Goal: Transaction & Acquisition: Purchase product/service

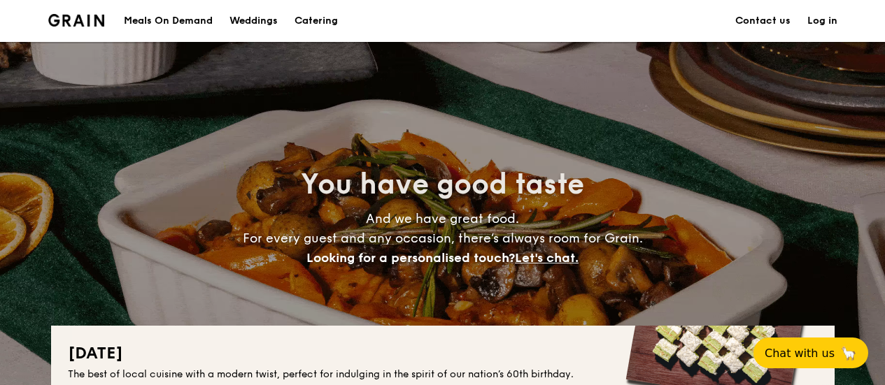
click at [324, 19] on h1 "Catering" at bounding box center [316, 21] width 43 height 42
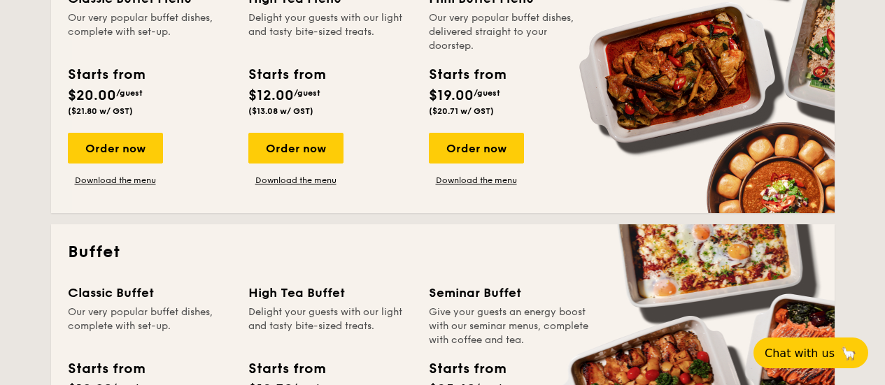
scroll to position [350, 0]
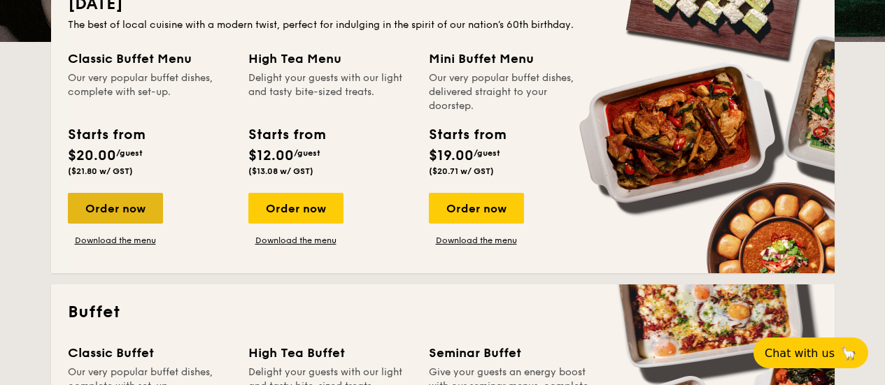
click at [124, 211] on div "Order now" at bounding box center [115, 208] width 95 height 31
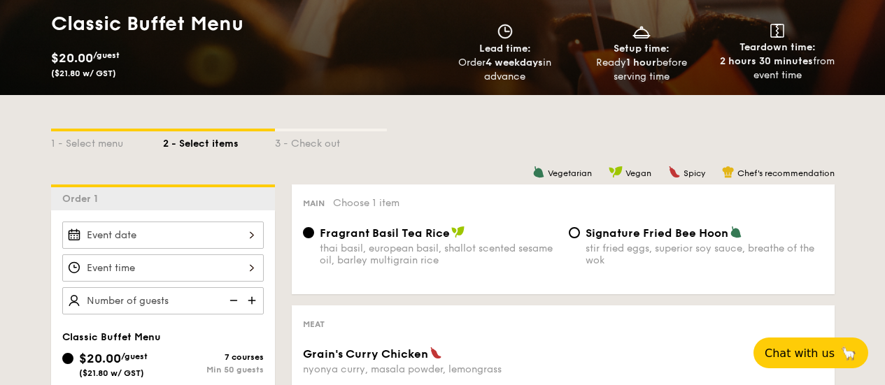
scroll to position [280, 0]
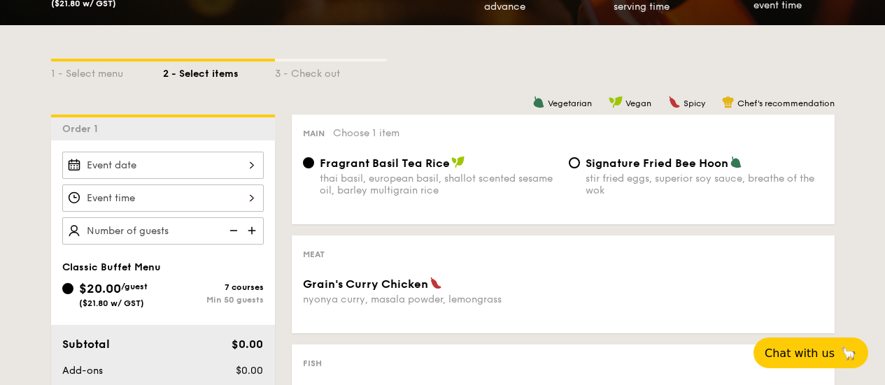
click at [218, 155] on div at bounding box center [162, 165] width 201 height 27
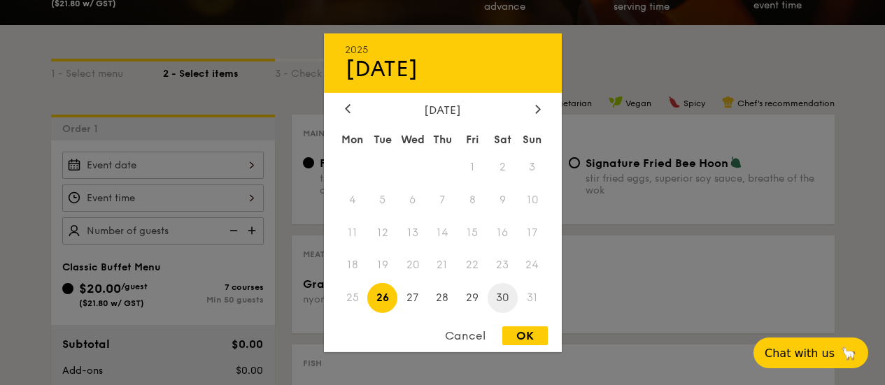
click at [498, 302] on span "30" at bounding box center [503, 298] width 30 height 30
click at [114, 191] on div at bounding box center [442, 192] width 885 height 385
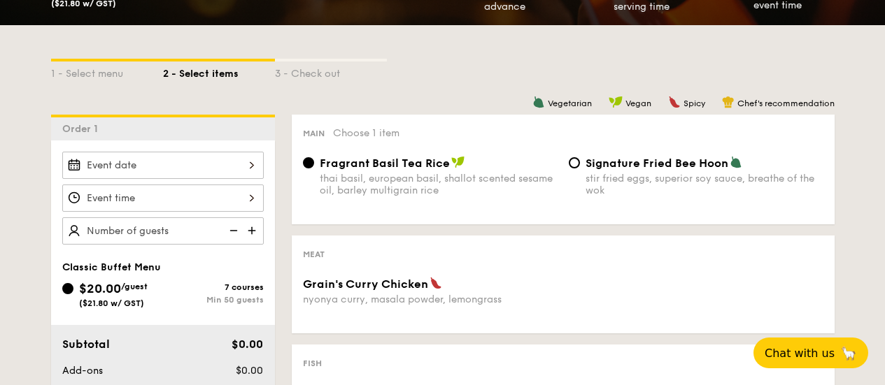
click at [171, 174] on div at bounding box center [162, 165] width 201 height 27
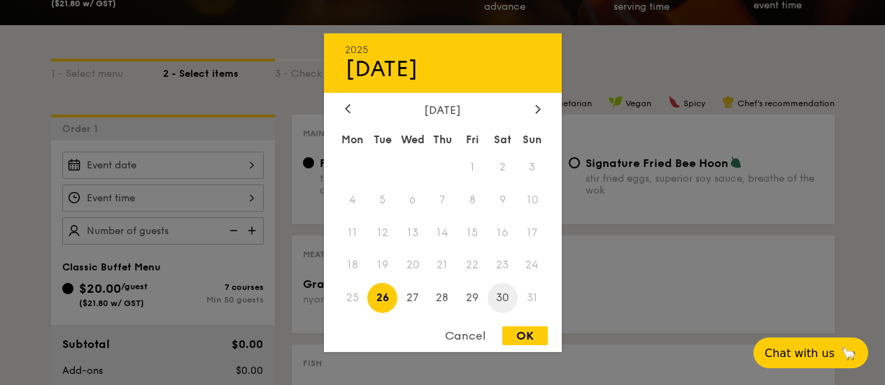
click at [495, 303] on span "30" at bounding box center [503, 298] width 30 height 30
click at [526, 333] on div "OK" at bounding box center [524, 336] width 45 height 19
type input "[DATE]"
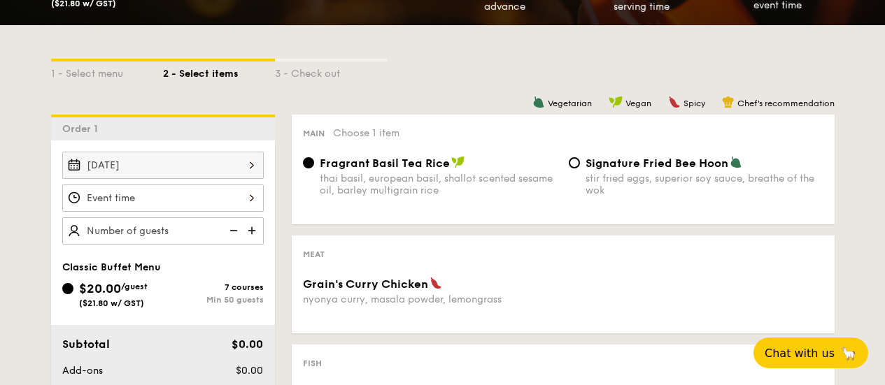
click at [151, 202] on div at bounding box center [162, 198] width 201 height 27
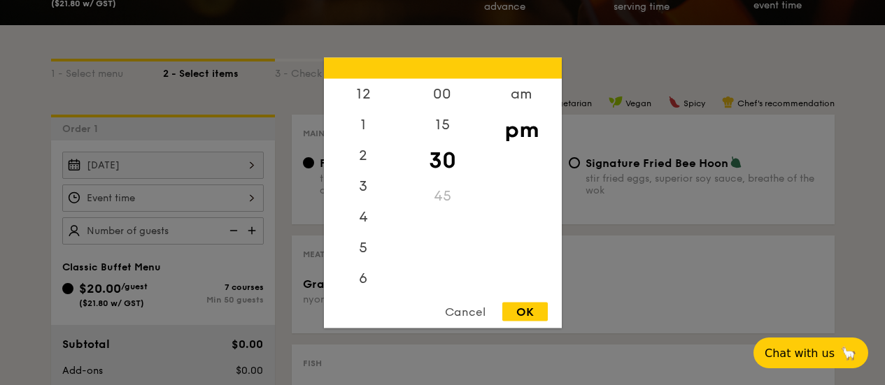
scroll to position [62, 0]
drag, startPoint x: 367, startPoint y: 219, endPoint x: 372, endPoint y: 187, distance: 31.9
click at [372, 187] on div "12 1 2 3 4 5 6 7 8 9 10 11" at bounding box center [363, 184] width 79 height 213
click at [364, 230] on div "6" at bounding box center [363, 221] width 79 height 41
click at [434, 197] on div "45" at bounding box center [442, 201] width 79 height 41
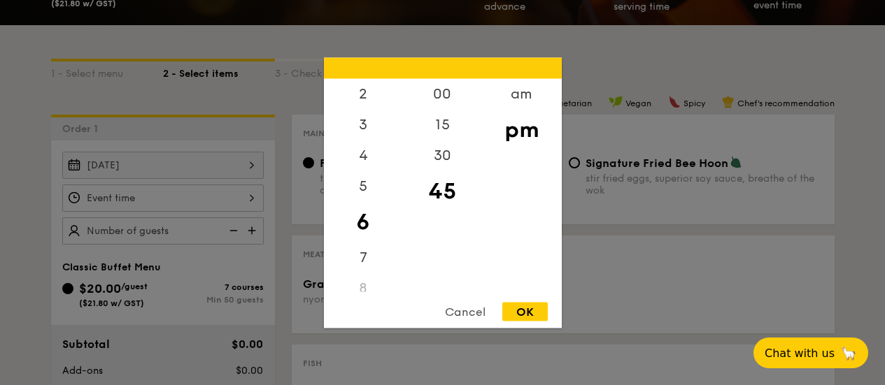
click at [523, 305] on div "OK" at bounding box center [524, 311] width 45 height 19
type input "6:45PM"
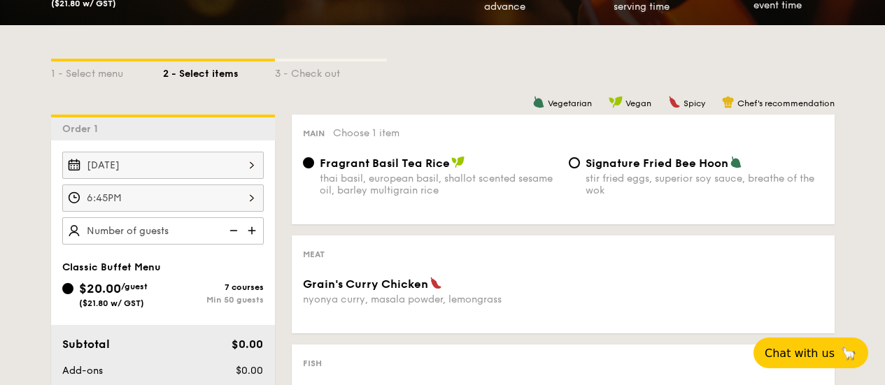
click at [250, 232] on img at bounding box center [253, 231] width 21 height 27
click at [250, 231] on img at bounding box center [253, 231] width 21 height 27
type input "60 guests"
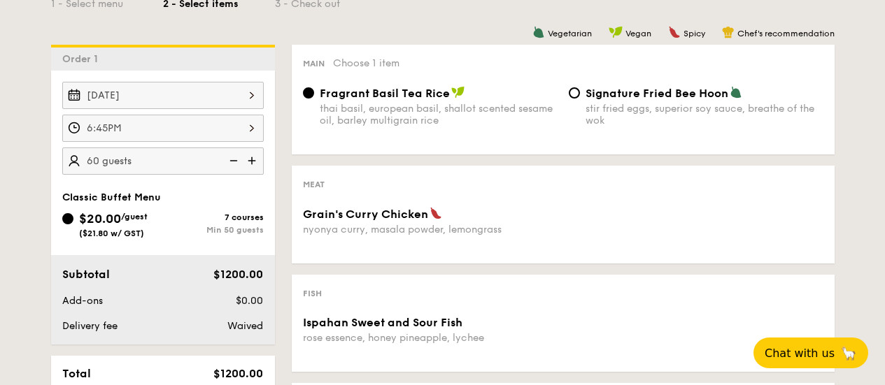
click at [144, 227] on div "$20.00 /guest ($21.80 w/ GST)" at bounding box center [113, 223] width 69 height 29
click at [73, 225] on input "$20.00 /guest ($21.80 w/ GST) 7 courses Min 50 guests" at bounding box center [67, 218] width 11 height 11
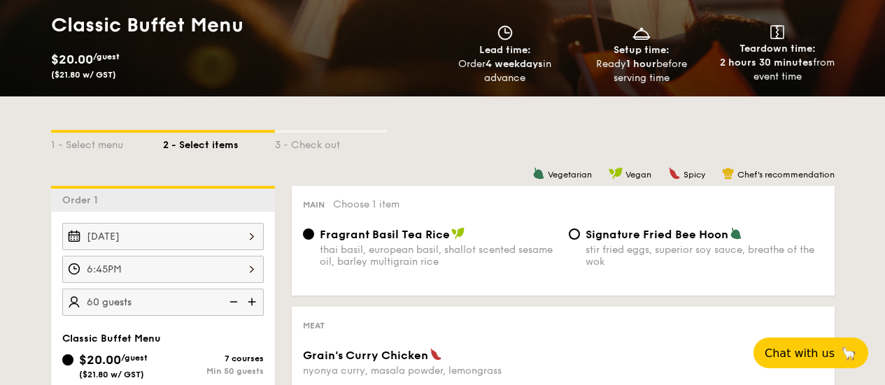
scroll to position [210, 0]
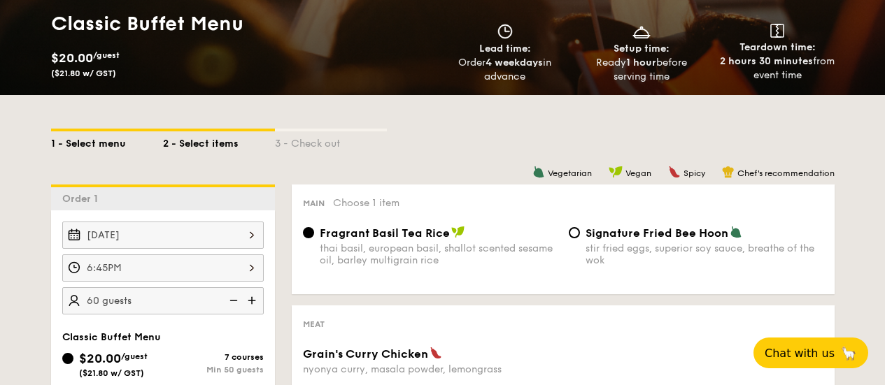
click at [68, 140] on div "1 - Select menu" at bounding box center [107, 142] width 112 height 20
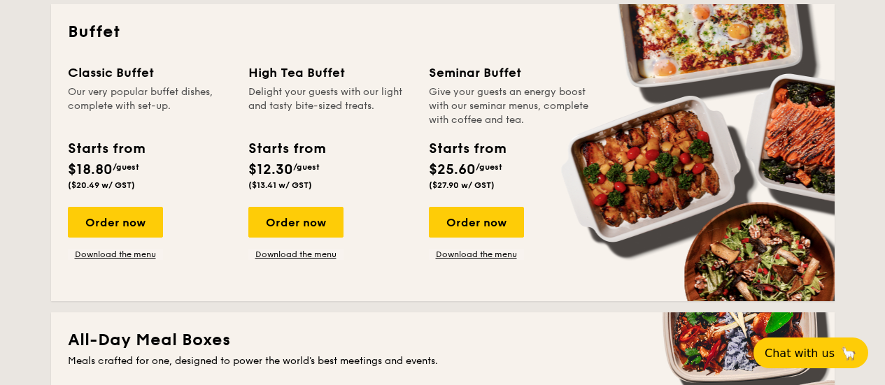
scroll to position [700, 0]
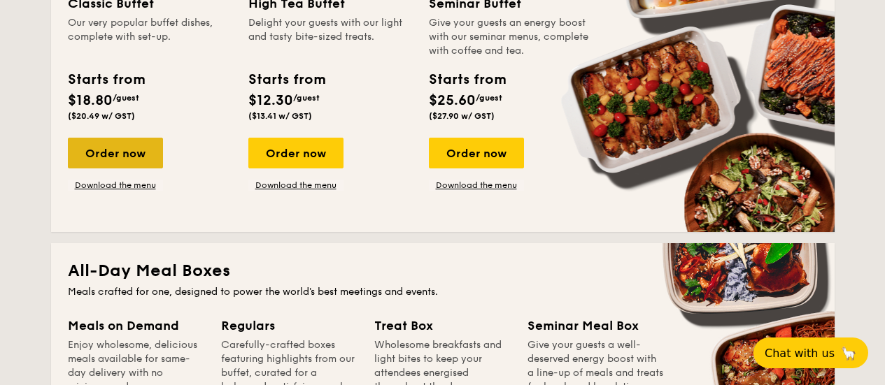
click at [128, 148] on div "Order now" at bounding box center [115, 153] width 95 height 31
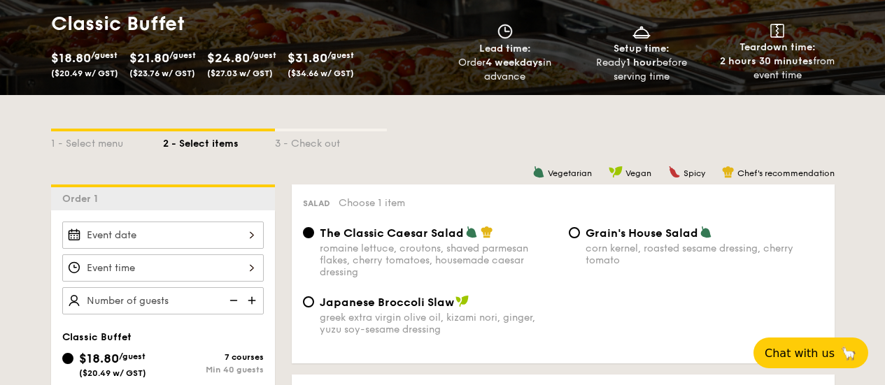
scroll to position [280, 0]
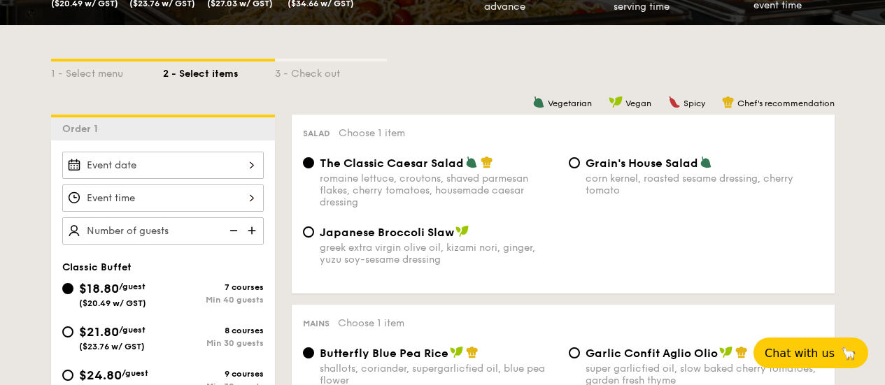
click at [195, 167] on div "2025 Aug [DATE] Tue Wed Thu Fri Sat Sun 1 2 3 4 5 6 7 8 9 10 11 12 13 14 15 16 …" at bounding box center [162, 165] width 201 height 27
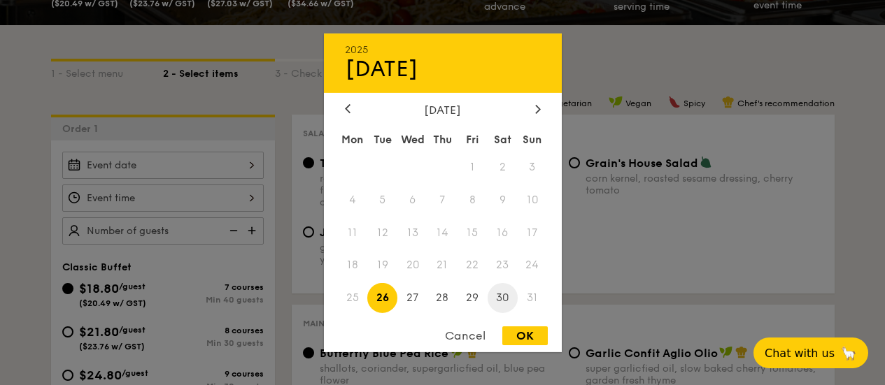
click at [498, 300] on span "30" at bounding box center [503, 298] width 30 height 30
click at [525, 328] on div "OK" at bounding box center [524, 336] width 45 height 19
type input "[DATE]"
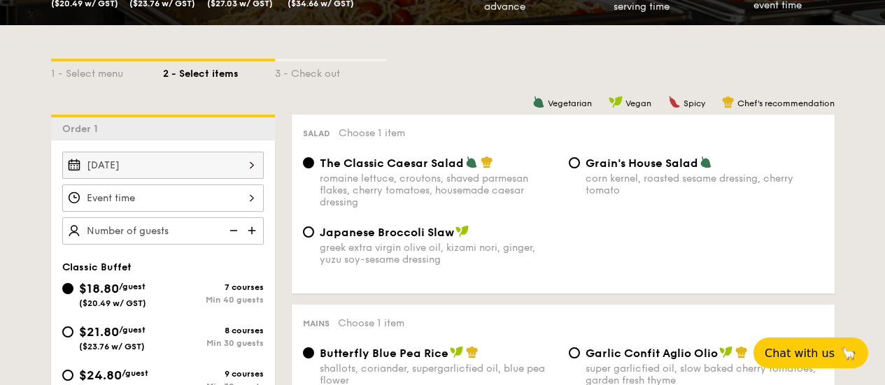
click at [525, 329] on div "OK" at bounding box center [524, 336] width 45 height 19
click at [193, 206] on div "12 1 2 3 4 5 6 7 8 9 10 11 00 15 30 45 am pm Cancel OK" at bounding box center [162, 198] width 201 height 27
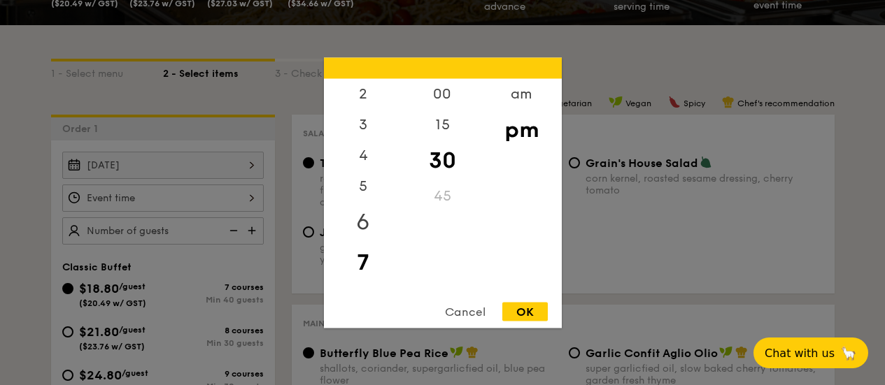
click at [353, 226] on div "6" at bounding box center [363, 221] width 79 height 41
click at [437, 196] on div "45" at bounding box center [442, 201] width 79 height 41
click at [522, 313] on div "OK" at bounding box center [524, 311] width 45 height 19
type input "6:45PM"
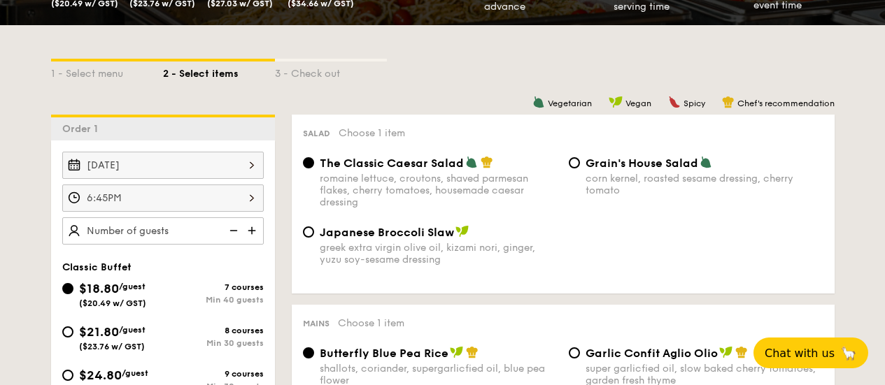
click at [252, 235] on img at bounding box center [253, 231] width 21 height 27
click at [252, 234] on img at bounding box center [253, 231] width 21 height 27
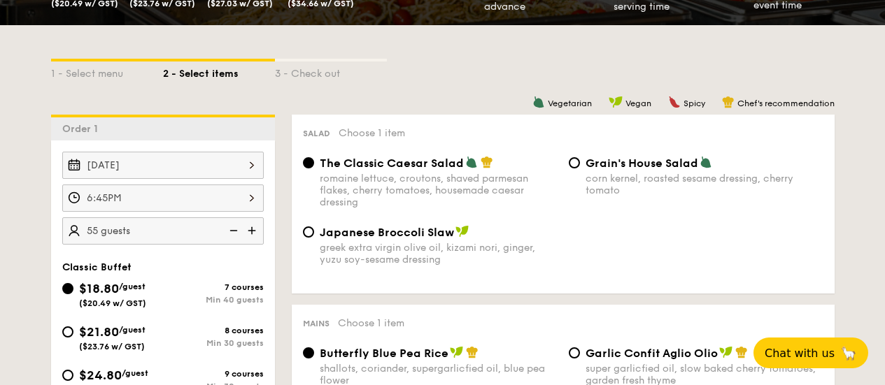
type input "60 guests"
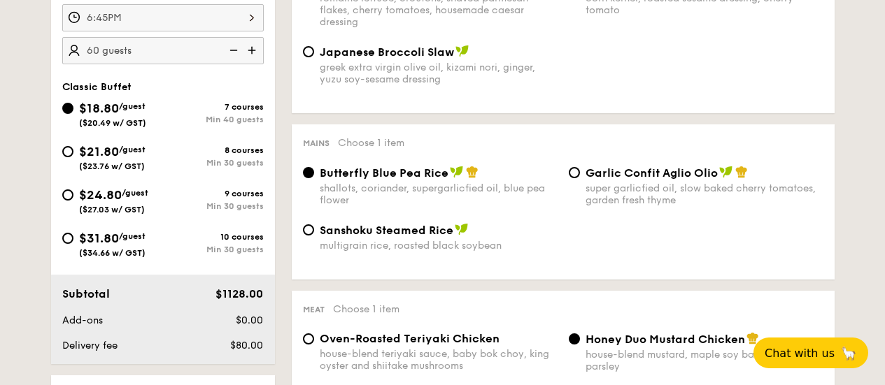
scroll to position [490, 0]
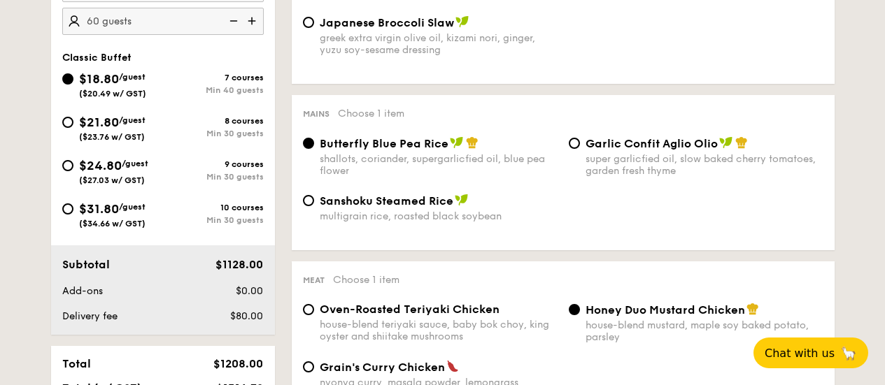
click at [119, 123] on span "$21.80" at bounding box center [99, 122] width 40 height 15
click at [73, 123] on input "$21.80 /guest ($23.76 w/ GST) 8 courses Min 30 guests" at bounding box center [67, 122] width 11 height 11
radio input "true"
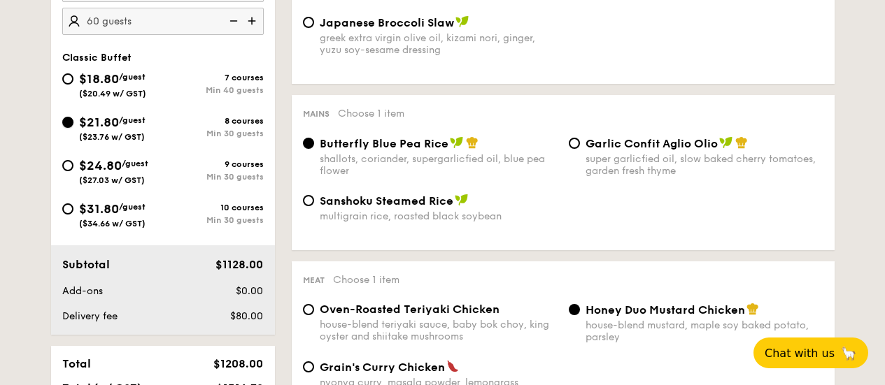
radio input "true"
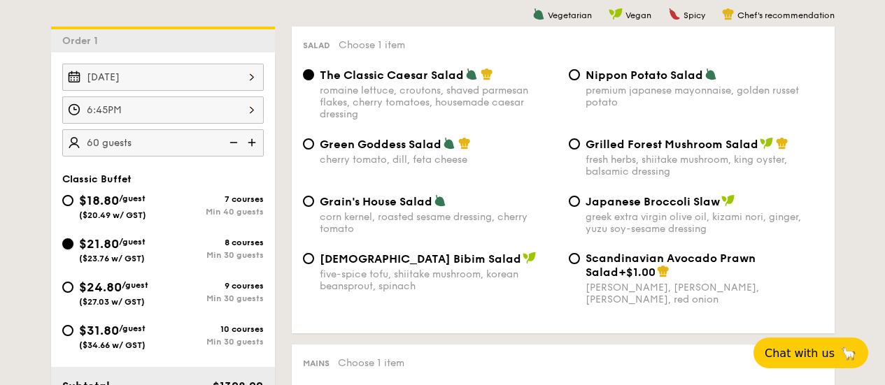
scroll to position [420, 0]
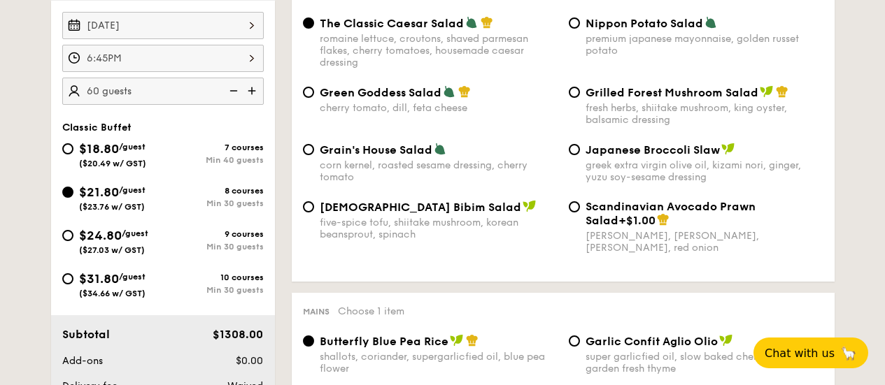
click at [575, 34] on div "Nippon Potato Salad premium japanese mayonnaise, golden russet potato" at bounding box center [696, 36] width 266 height 41
click at [575, 25] on input "Nippon Potato Salad premium japanese mayonnaise, golden russet potato" at bounding box center [574, 22] width 11 height 11
radio input "true"
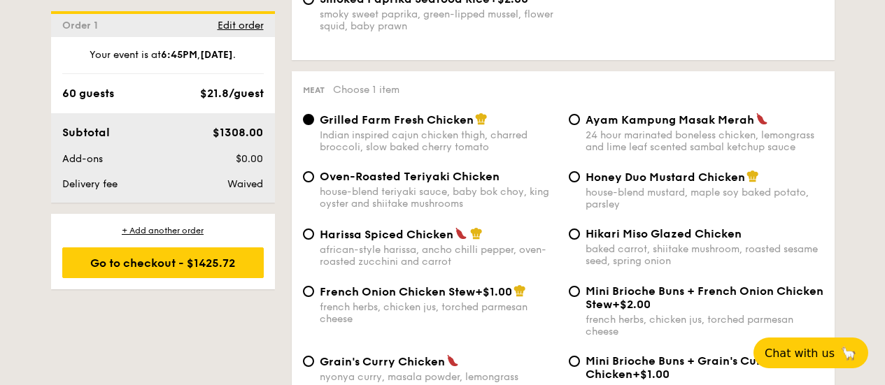
scroll to position [1049, 0]
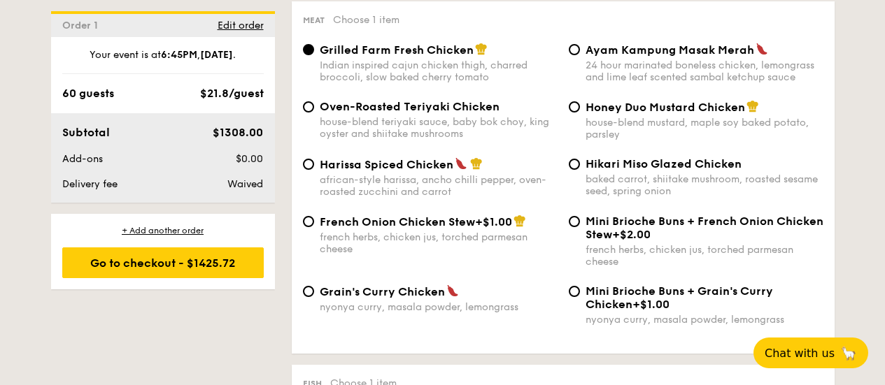
click at [385, 299] on span "Grain's Curry Chicken" at bounding box center [382, 291] width 125 height 13
click at [314, 297] on input "Grain's Curry Chicken nyonya curry, masala powder, lemongrass" at bounding box center [308, 291] width 11 height 11
radio input "true"
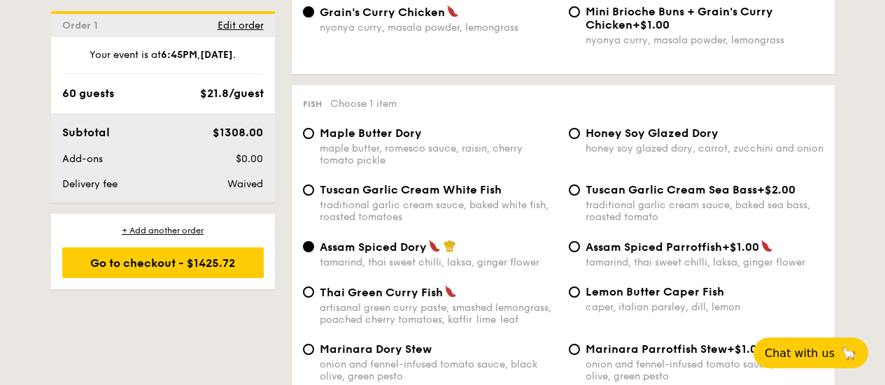
scroll to position [1399, 0]
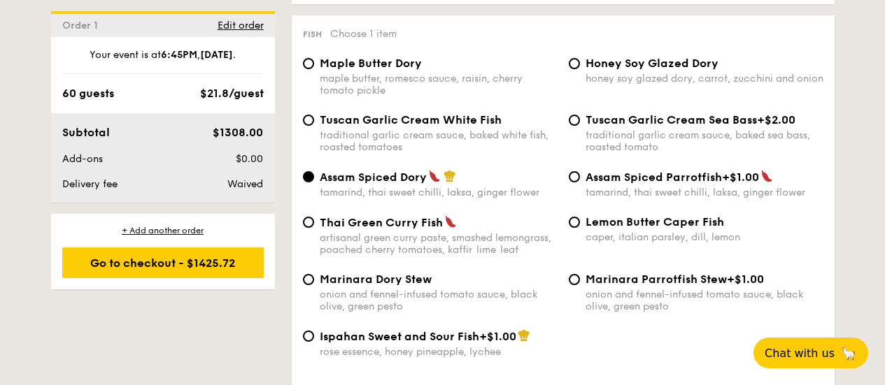
click at [458, 127] on span "Tuscan Garlic Cream White Fish" at bounding box center [411, 119] width 182 height 13
click at [314, 126] on input "Tuscan Garlic Cream White Fish traditional garlic cream sauce, baked white fish…" at bounding box center [308, 120] width 11 height 11
radio input "true"
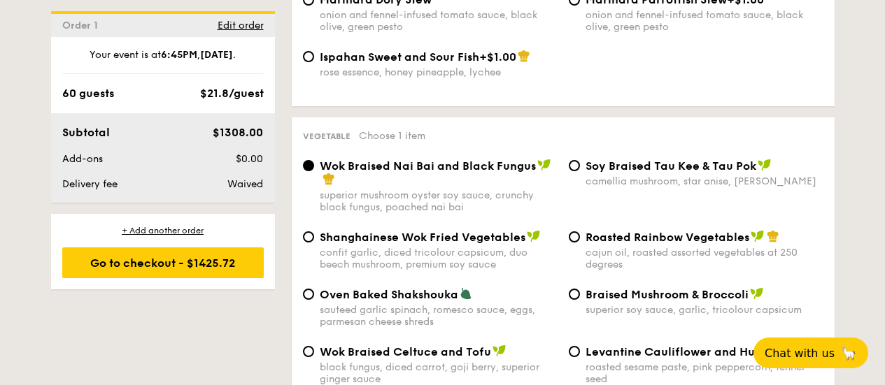
scroll to position [1749, 0]
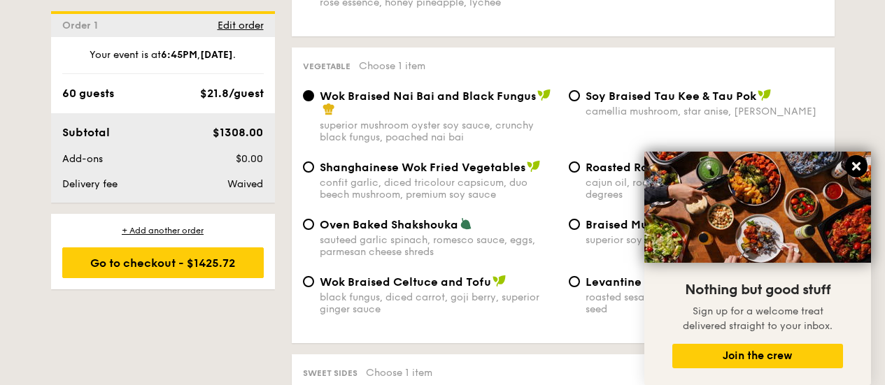
click at [861, 171] on icon at bounding box center [856, 166] width 13 height 13
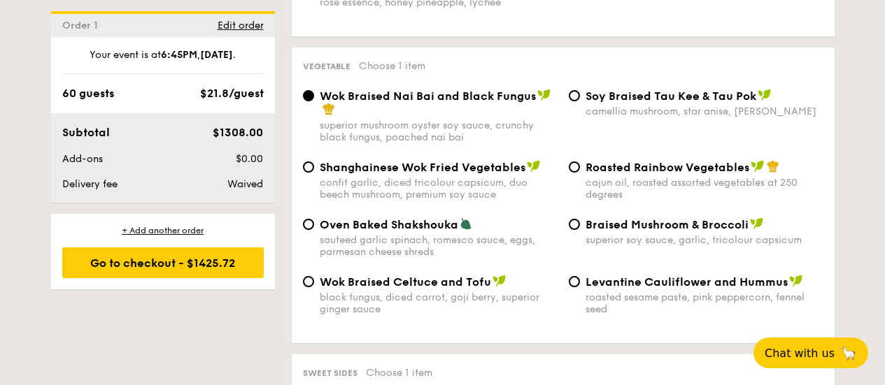
click at [630, 174] on span "Roasted Rainbow Vegetables" at bounding box center [668, 167] width 164 height 13
click at [580, 173] on input "Roasted Rainbow Vegetables cajun oil, roasted assorted vegetables at 250 degrees" at bounding box center [574, 167] width 11 height 11
radio input "true"
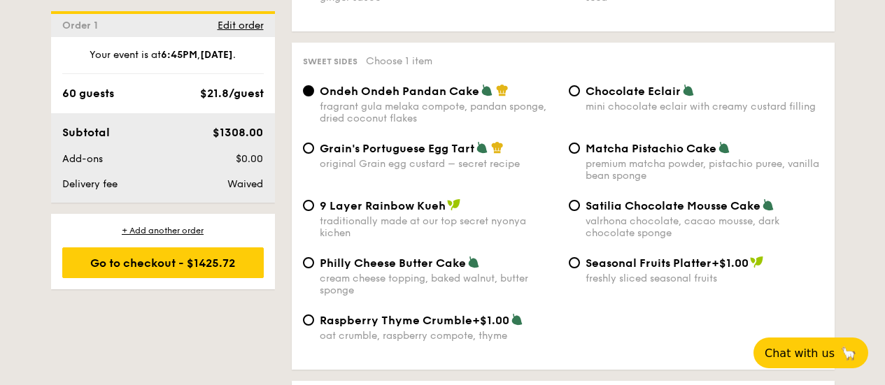
scroll to position [2099, 0]
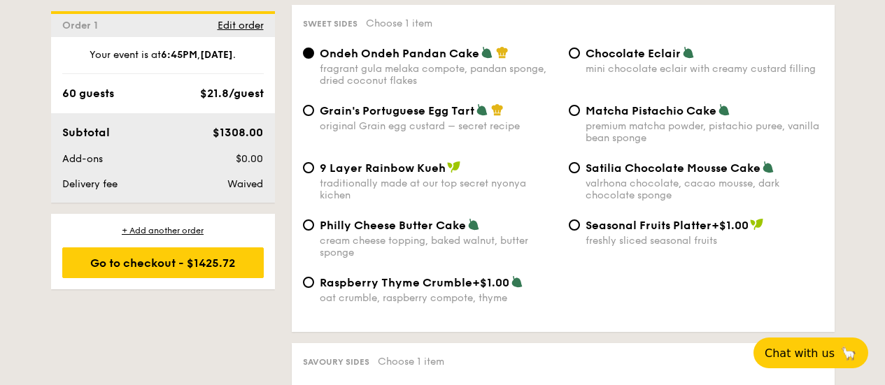
click at [426, 175] on span "9 Layer Rainbow Kueh" at bounding box center [383, 168] width 126 height 13
click at [314, 174] on input "9 Layer Rainbow Kueh traditionally made at our top secret nyonya kichen" at bounding box center [308, 167] width 11 height 11
radio input "true"
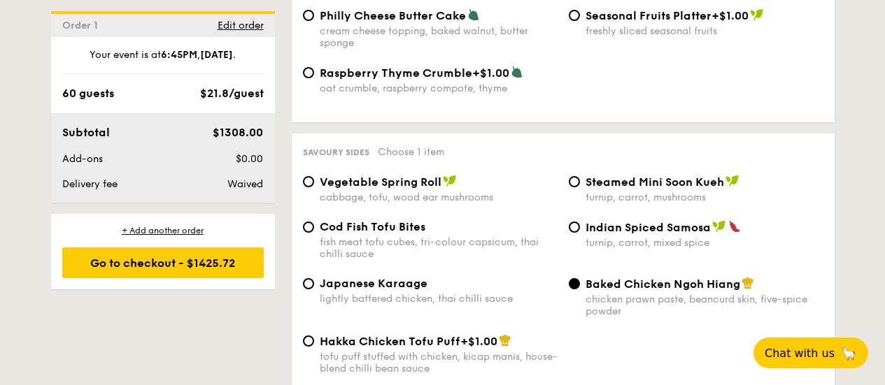
scroll to position [2379, 0]
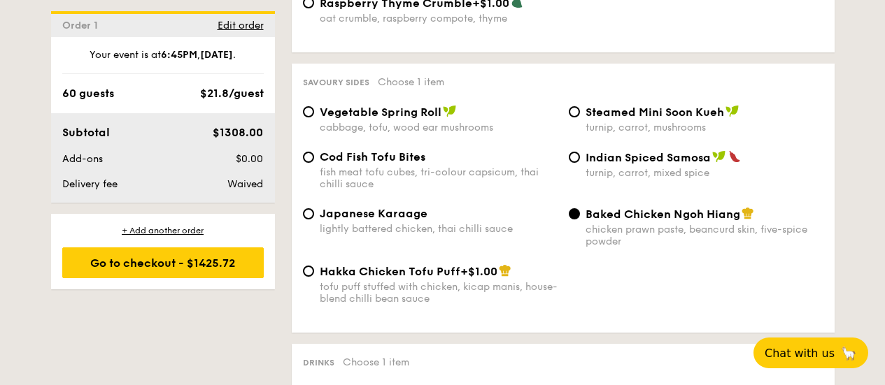
click at [617, 119] on span "Steamed Mini Soon Kueh" at bounding box center [655, 112] width 139 height 13
click at [580, 118] on input "Steamed Mini Soon Kueh turnip, carrot, mushrooms" at bounding box center [574, 111] width 11 height 11
radio input "true"
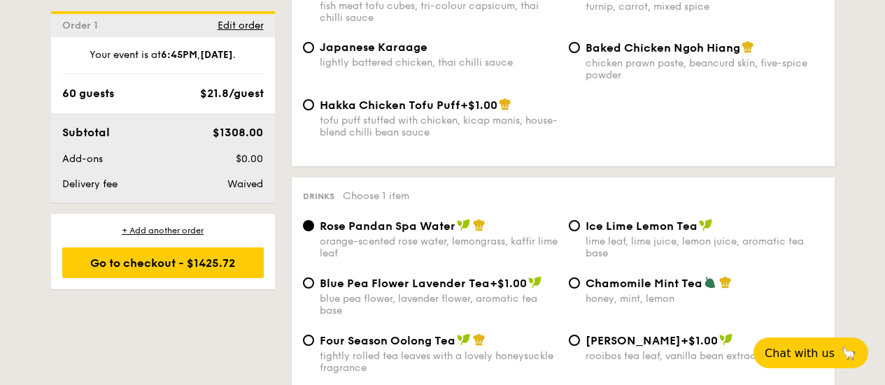
scroll to position [2519, 0]
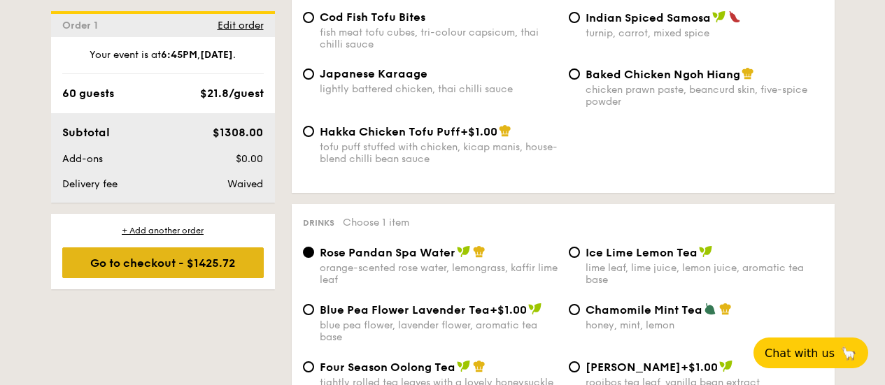
click at [178, 264] on div "Go to checkout - $1425.72" at bounding box center [162, 263] width 201 height 31
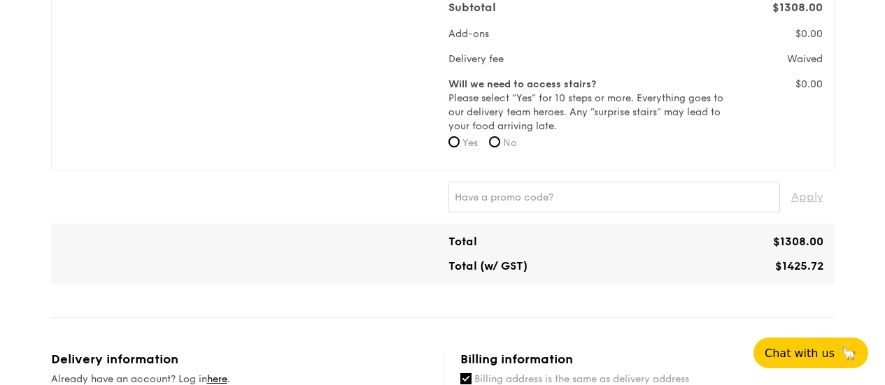
scroll to position [490, 0]
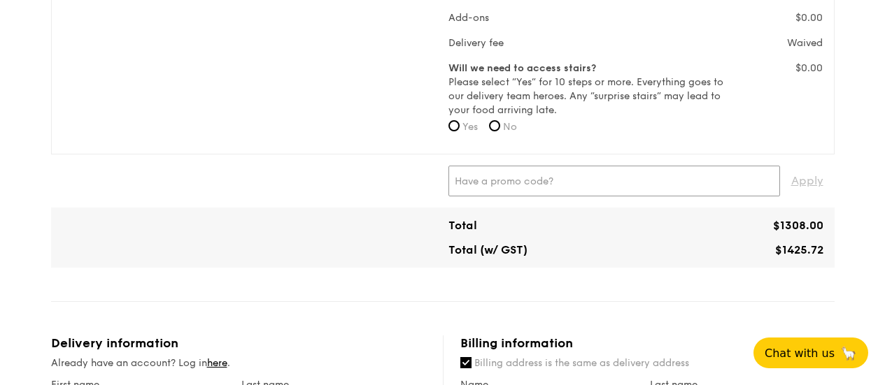
click at [519, 176] on input "text" at bounding box center [614, 181] width 332 height 31
click at [802, 184] on span "Apply" at bounding box center [807, 181] width 32 height 31
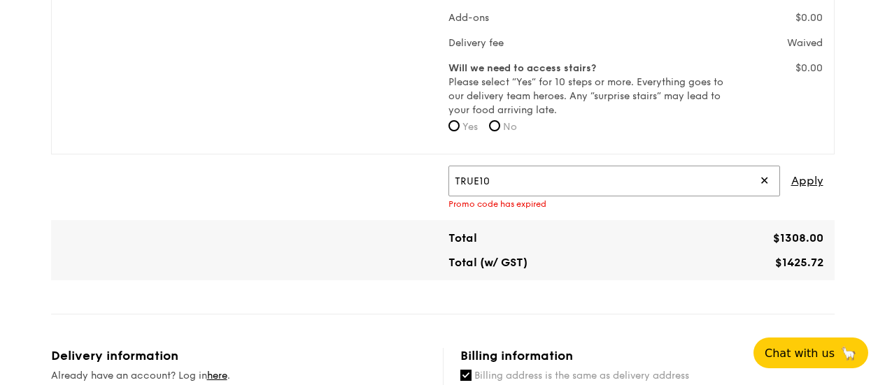
click at [708, 177] on input "TRUE10" at bounding box center [614, 181] width 332 height 31
drag, startPoint x: 649, startPoint y: 190, endPoint x: 433, endPoint y: 189, distance: 216.2
click at [434, 189] on div "TRUE10 ✕ Apply Promo code has expired" at bounding box center [443, 187] width 772 height 43
click at [823, 177] on span "Apply" at bounding box center [807, 181] width 32 height 31
click at [817, 178] on span "Apply" at bounding box center [807, 181] width 32 height 31
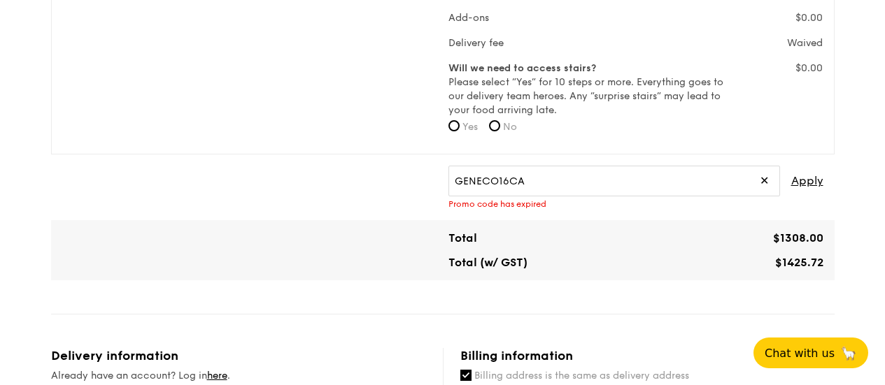
click at [825, 187] on div "GENECO16CA ✕ Apply Promo code has expired" at bounding box center [636, 187] width 386 height 43
click at [814, 183] on span "Apply" at bounding box center [807, 181] width 32 height 31
drag, startPoint x: 600, startPoint y: 189, endPoint x: 416, endPoint y: 176, distance: 184.5
click at [418, 177] on div "GENECO16CA ✕ Apply Promo code has expired" at bounding box center [443, 187] width 772 height 43
type input "TRYGRAIN"
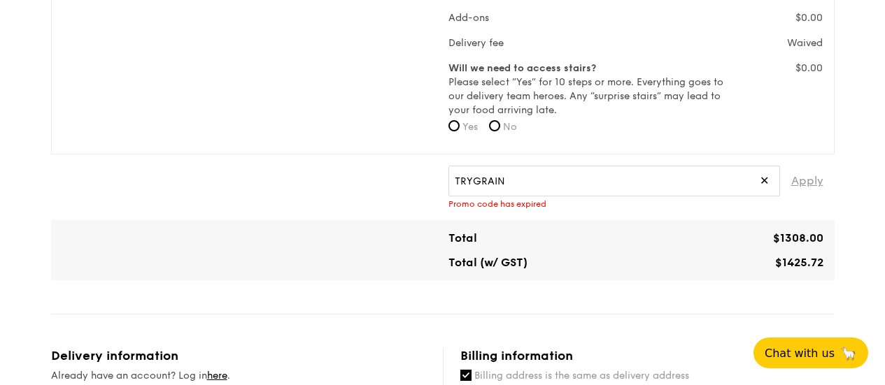
click at [814, 185] on span "Apply" at bounding box center [807, 181] width 32 height 31
drag, startPoint x: 556, startPoint y: 178, endPoint x: 418, endPoint y: 173, distance: 137.9
click at [418, 173] on div "TRYGRAIN ✕ Apply Promo code can only be used for meals (not for catering or mea…" at bounding box center [443, 187] width 772 height 43
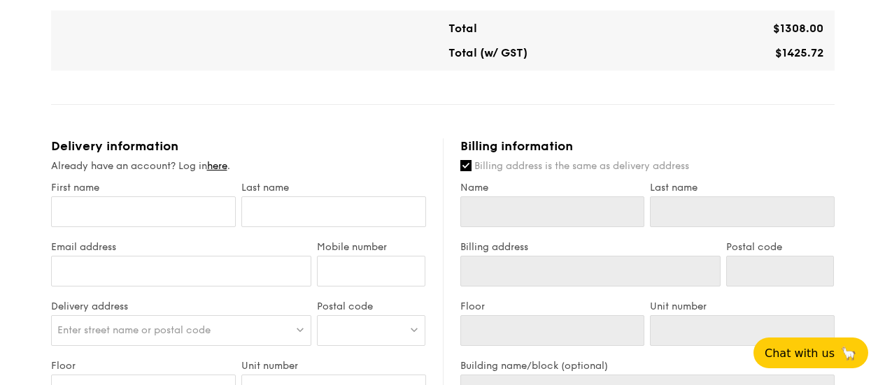
scroll to position [770, 0]
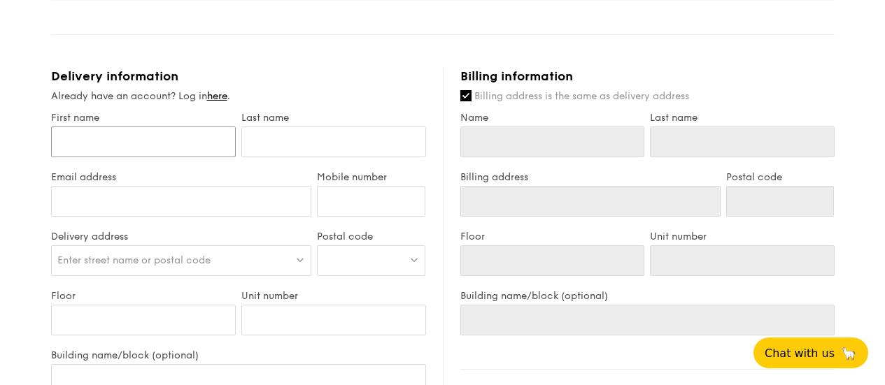
click at [215, 145] on input "First name" at bounding box center [143, 142] width 185 height 31
type input "J"
type input "Ji"
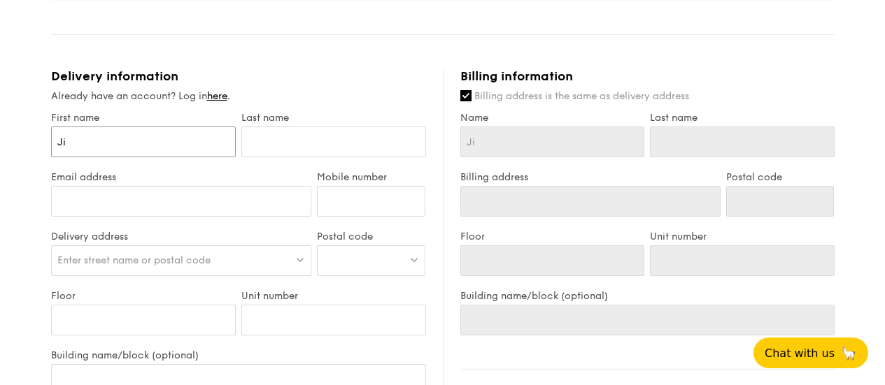
type input "Jij"
type input "Jija"
type input "[PERSON_NAME]"
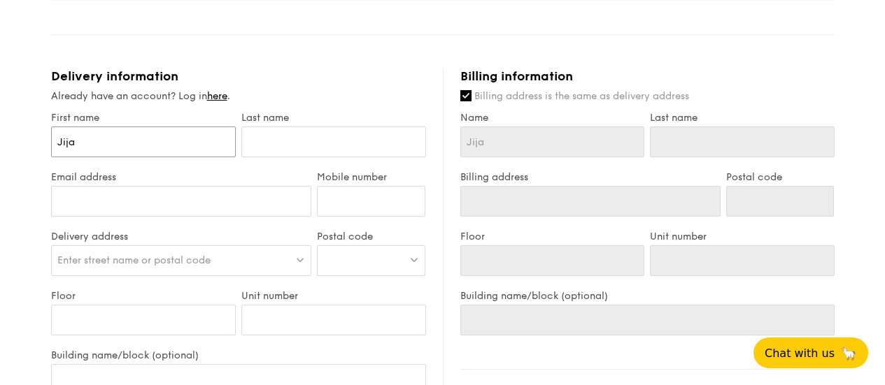
type input "[PERSON_NAME]"
click at [295, 146] on input "text" at bounding box center [333, 142] width 185 height 31
type input "V"
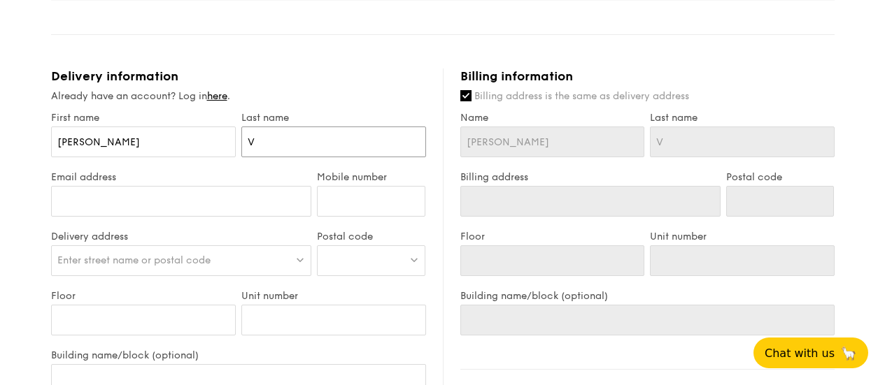
type input "Va"
type input "Vad"
type input "Vadi"
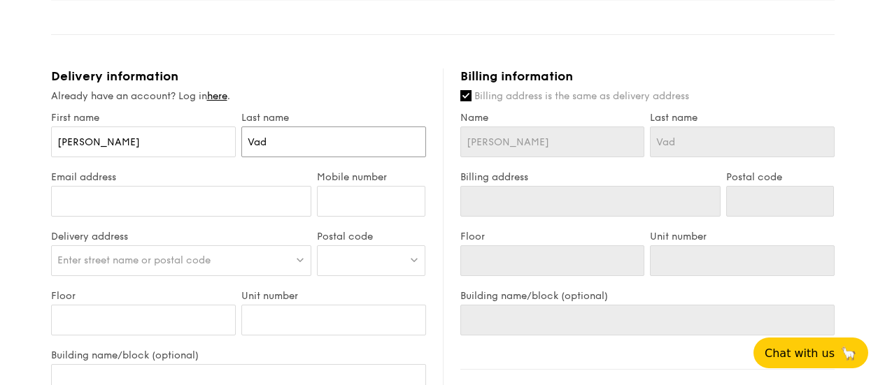
type input "Vadi"
type input "Vadiv"
type input "Vadive"
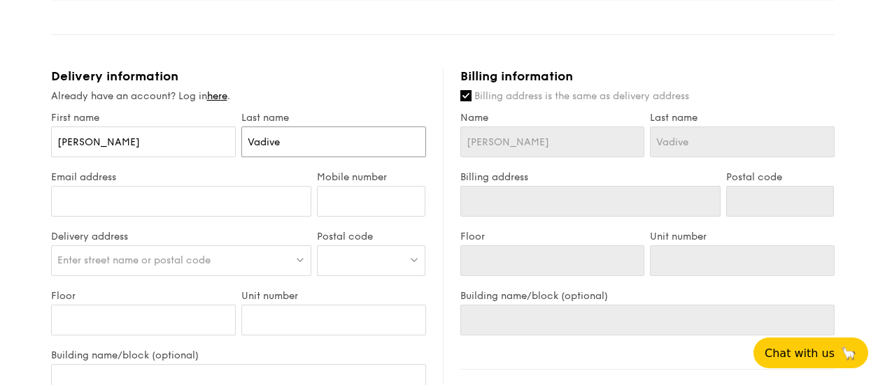
type input "Vadivel"
type input "Vadivell"
type input "Vadivellu"
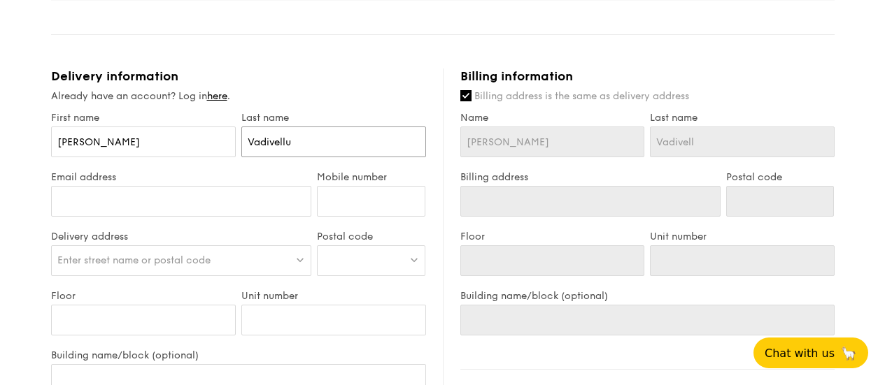
type input "Vadivellu"
click at [249, 194] on input "Email address" at bounding box center [181, 201] width 261 height 31
type input "[EMAIL_ADDRESS][DOMAIN_NAME]"
type input "93387740"
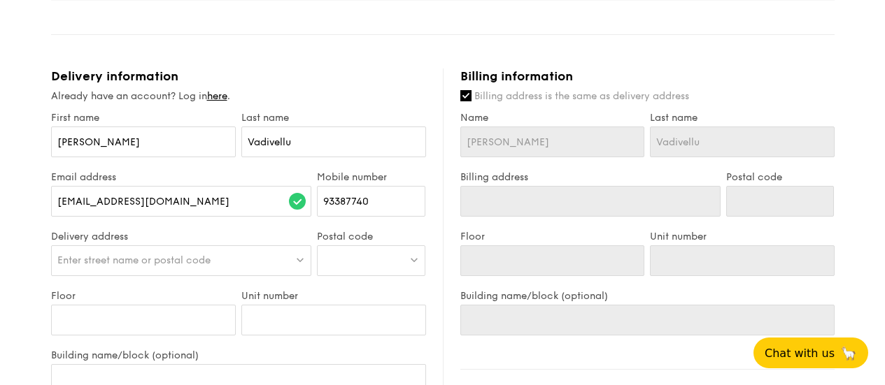
click at [201, 260] on span "Enter street name or postal code" at bounding box center [133, 261] width 153 height 12
type input "C"
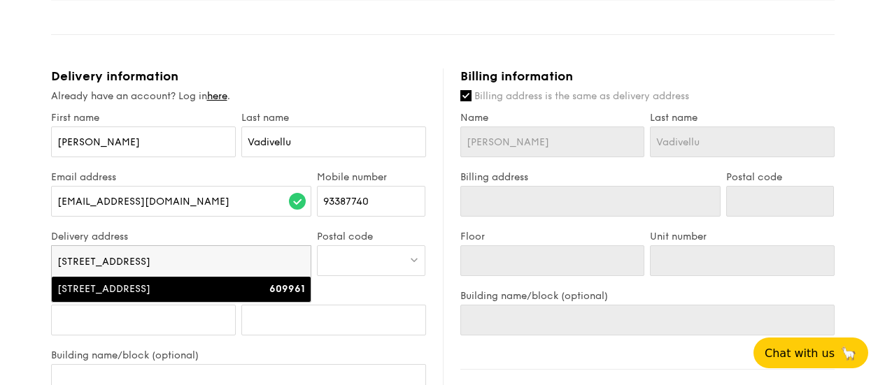
type input "[STREET_ADDRESS]"
click at [269, 290] on div "609961" at bounding box center [274, 290] width 62 height 14
type input "[STREET_ADDRESS]"
type input "609961"
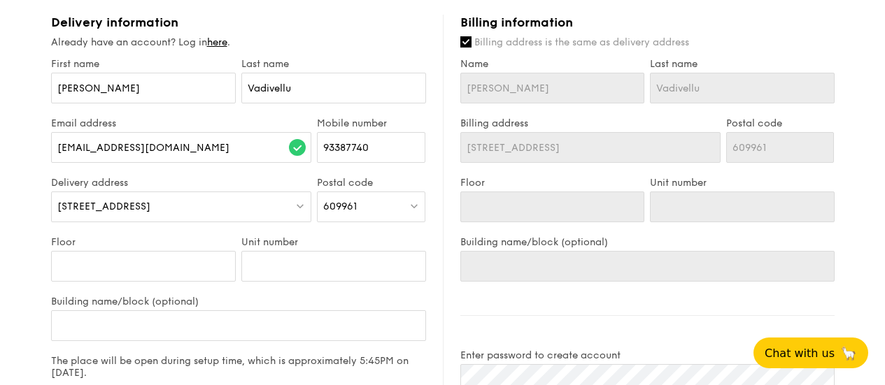
scroll to position [840, 0]
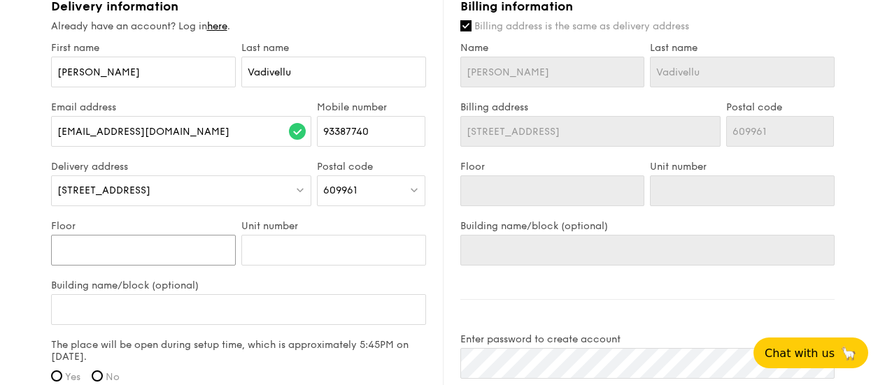
click at [172, 250] on input "Floor" at bounding box center [143, 250] width 185 height 31
type input "0"
type input "01"
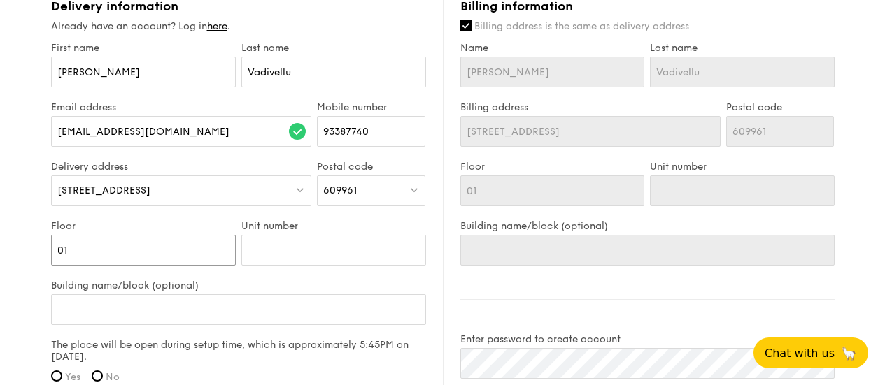
type input "01"
type input "C"
click at [194, 315] on input "Building name/block (optional)" at bounding box center [238, 310] width 375 height 31
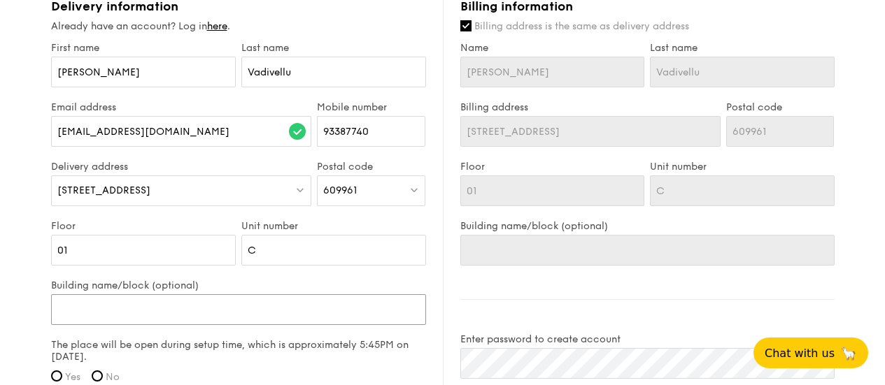
type input "B"
type input "Bu"
type input "Bun"
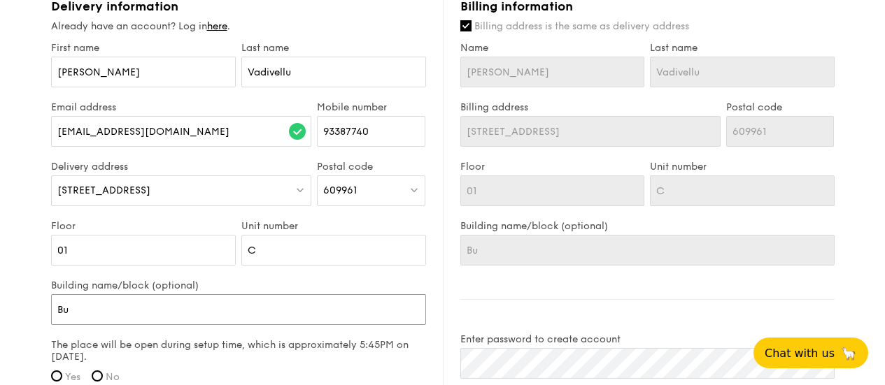
type input "Bun"
type input "Bung"
type input "Bunga"
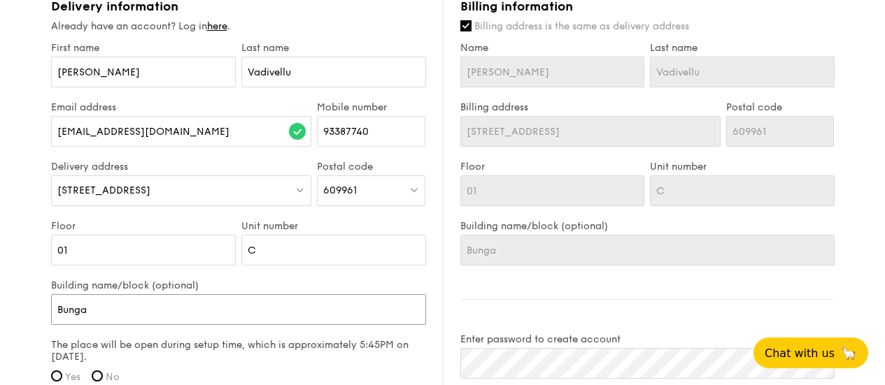
type input "Bungal"
type input "Bungalo"
type input "Bungalow"
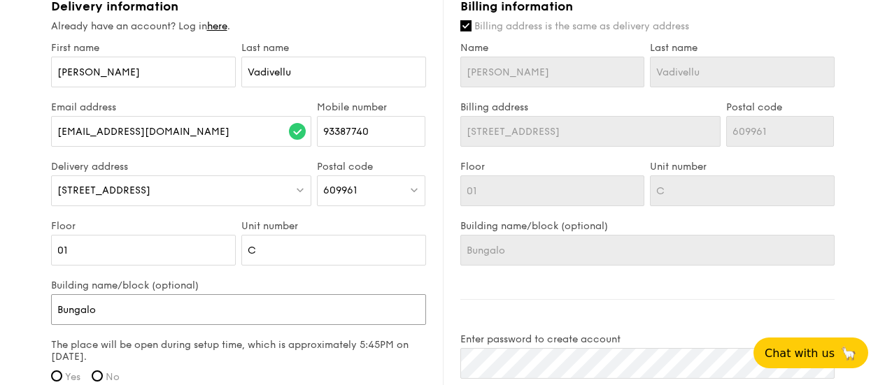
type input "Bungalow"
type input "Bungalow C"
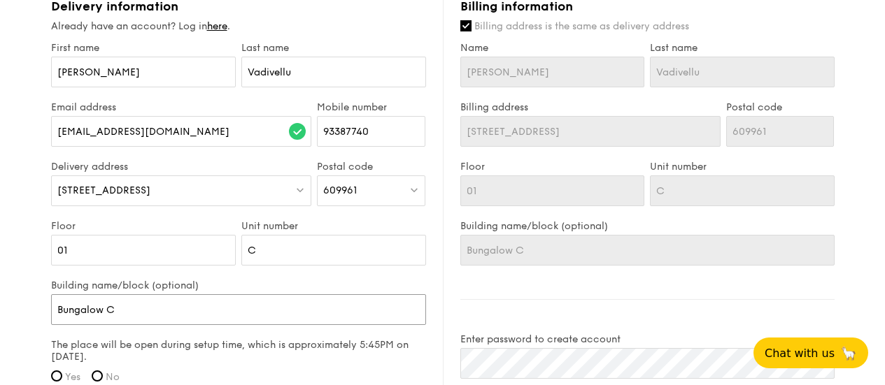
type input "CBungalow C"
type input "ChBungalow C"
type input "CheBungalow C"
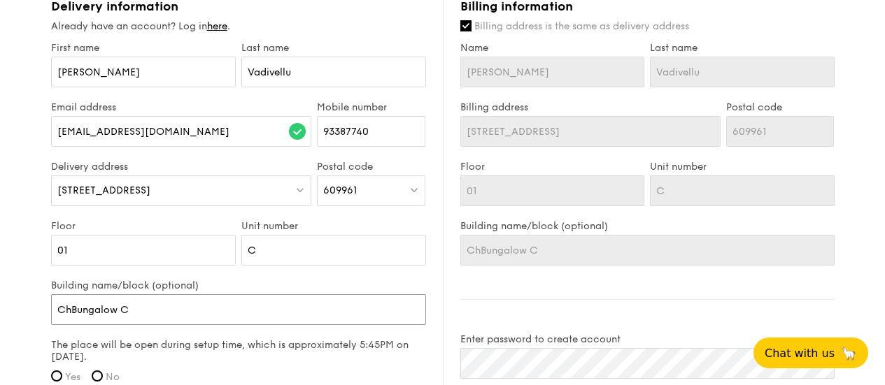
type input "CheBungalow C"
type input "ChevBungalow C"
type input "ChevrBungalow C"
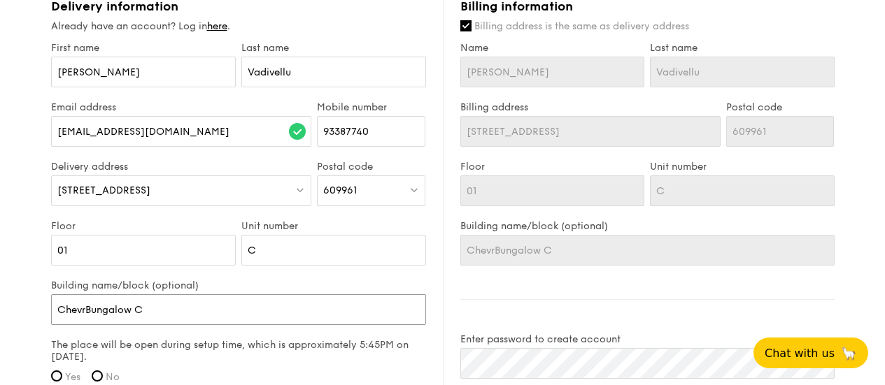
type input "ChevroBungalow C"
type input "ChevronBungalow C"
type input "ChevronsBungalow C"
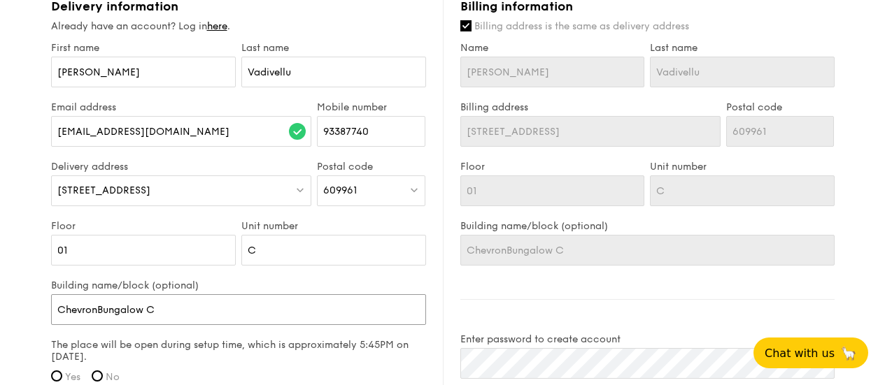
type input "ChevronsBungalow C"
type input "Chevrons Bungalow C"
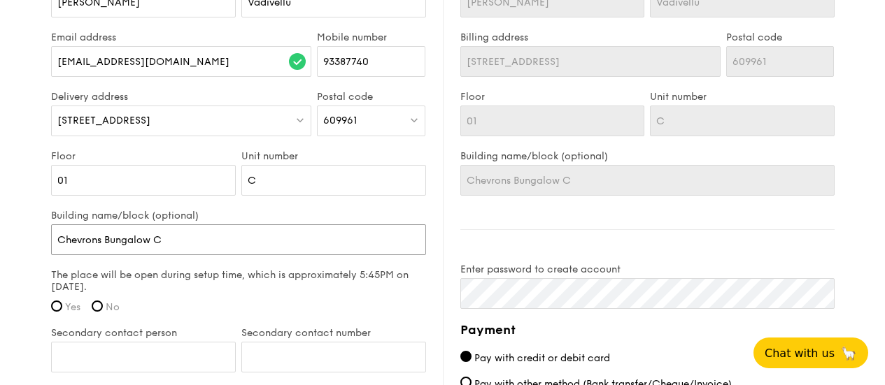
scroll to position [979, 0]
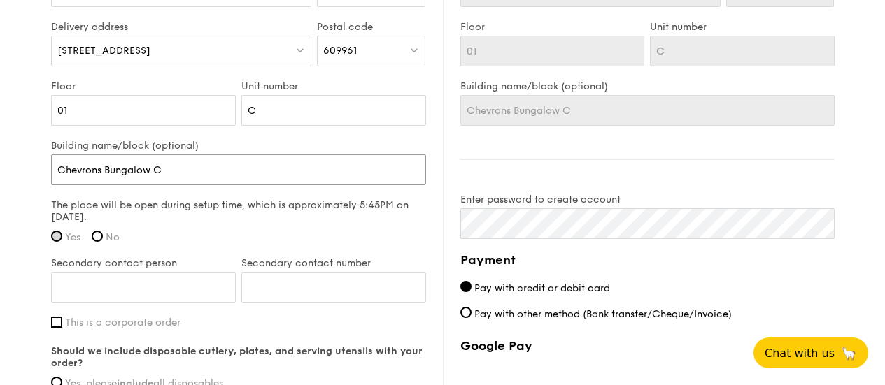
type input "Chevrons Bungalow C"
click at [52, 236] on input "Yes" at bounding box center [56, 236] width 11 height 11
radio input "true"
click at [85, 294] on input "Secondary contact person" at bounding box center [143, 287] width 185 height 31
type input "Aiswariya"
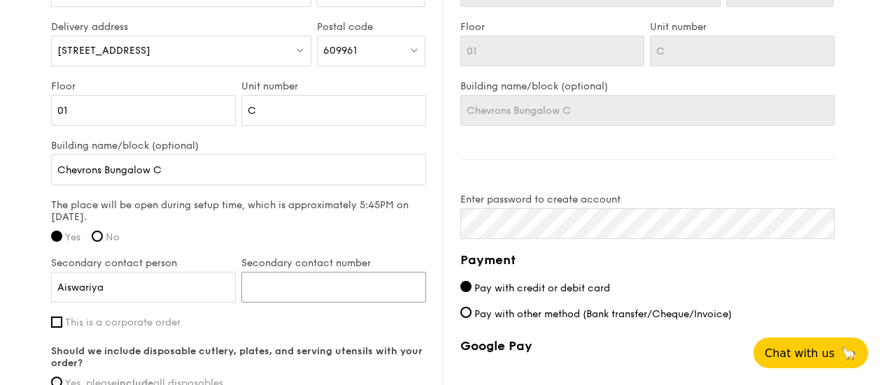
click at [360, 287] on input "Secondary contact number" at bounding box center [333, 287] width 185 height 31
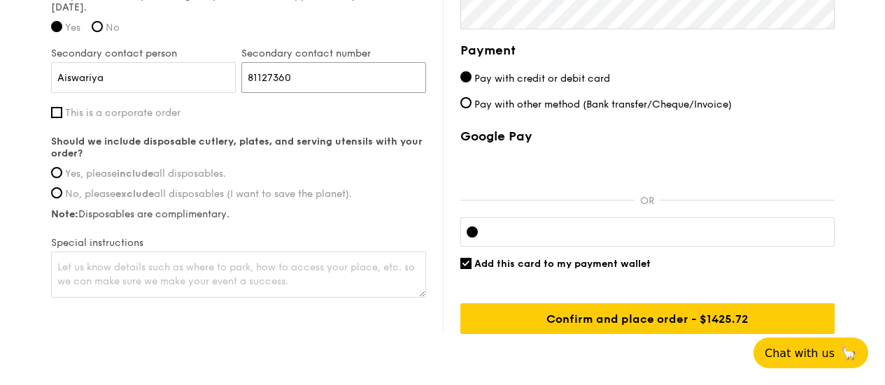
scroll to position [1119, 0]
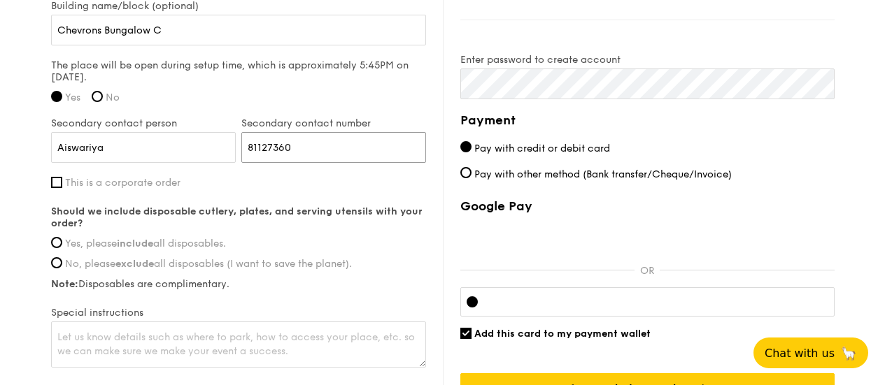
type input "81127360"
click at [138, 240] on strong "include" at bounding box center [135, 244] width 36 height 12
click at [62, 240] on input "Yes, please include all disposables." at bounding box center [56, 242] width 11 height 11
radio input "true"
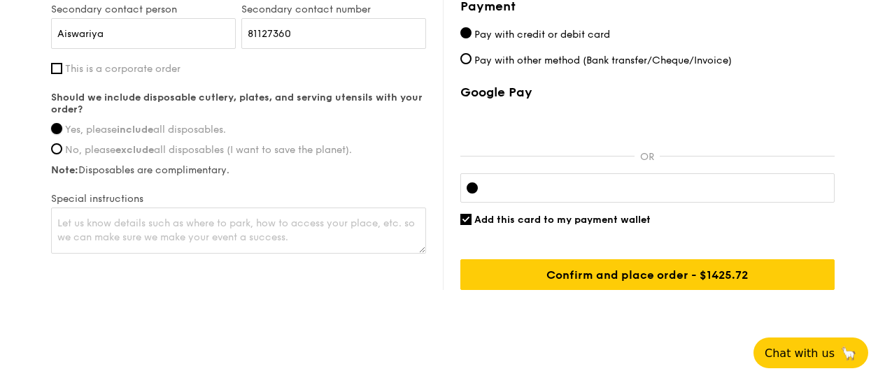
scroll to position [1250, 0]
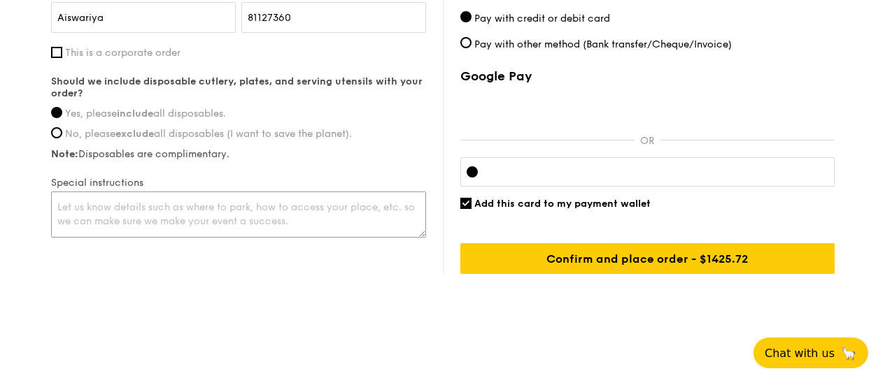
click at [209, 213] on textarea at bounding box center [238, 215] width 375 height 46
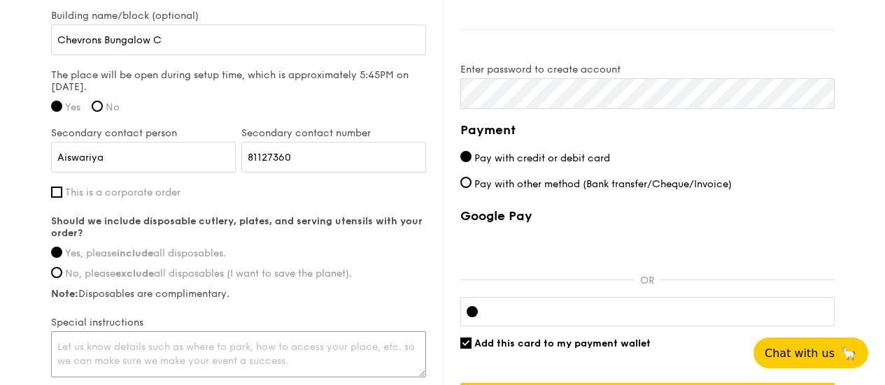
scroll to position [1180, 0]
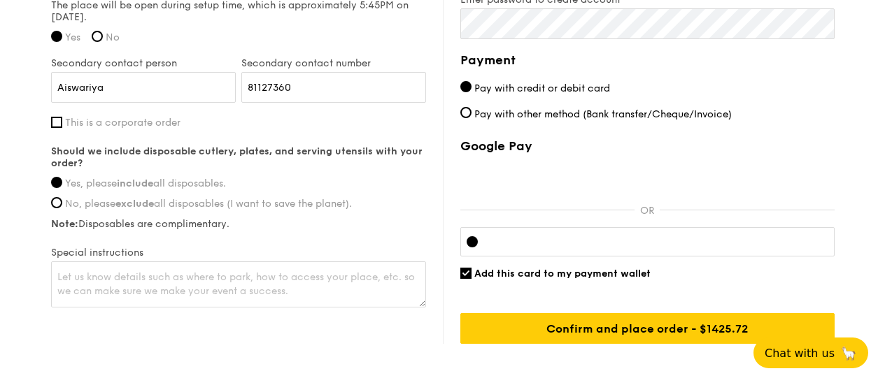
click at [560, 115] on span "Pay with other method (Bank transfer/Cheque/Invoice)" at bounding box center [602, 114] width 257 height 12
click at [472, 115] on input "Pay with other method (Bank transfer/Cheque/Invoice)" at bounding box center [465, 112] width 11 height 11
radio input "true"
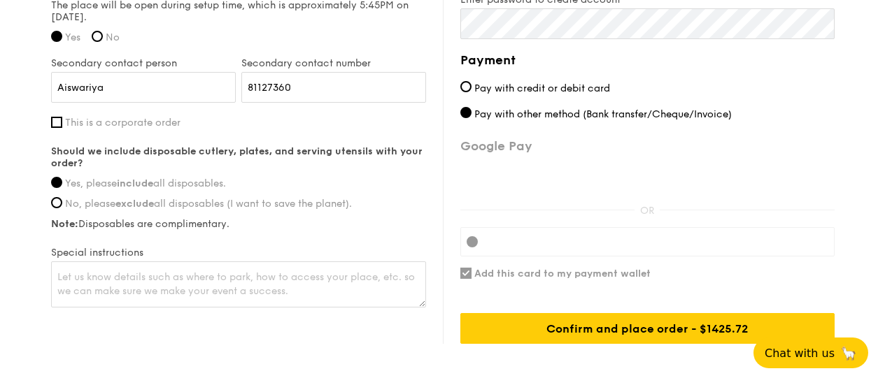
click at [564, 93] on span "Pay with credit or debit card" at bounding box center [542, 89] width 136 height 12
click at [472, 92] on input "Pay with credit or debit card" at bounding box center [465, 86] width 11 height 11
radio input "true"
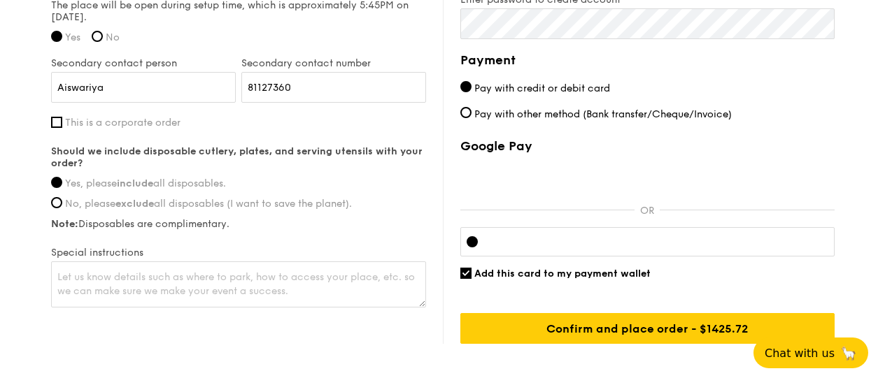
click at [518, 215] on div "Google Pay OR Add this card to my payment wallet Confirm and place order - $142…" at bounding box center [647, 242] width 374 height 206
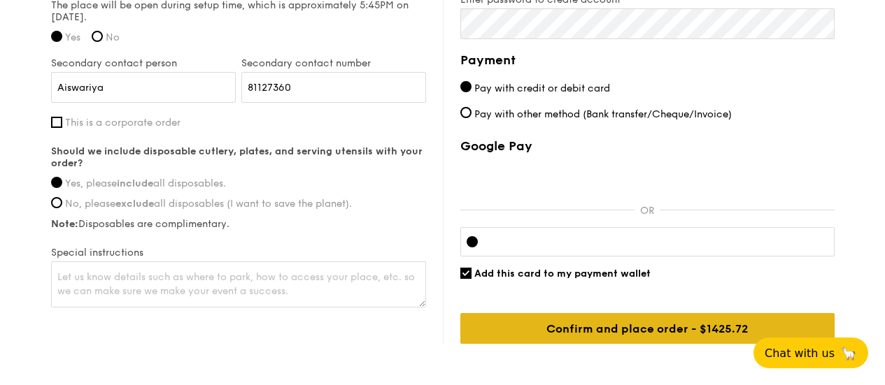
scroll to position [1250, 0]
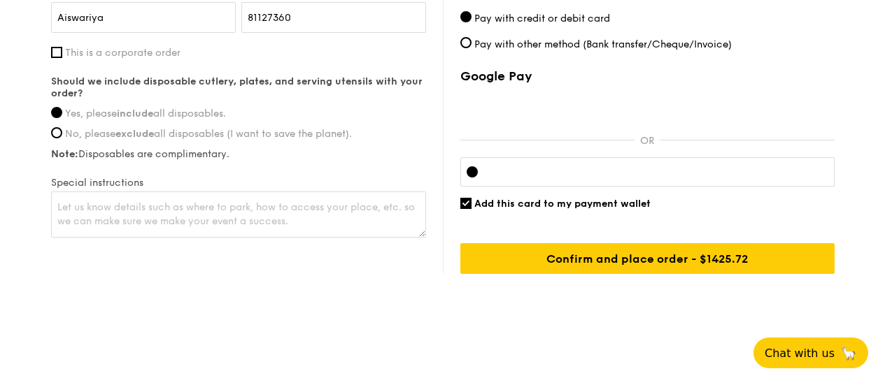
click at [768, 192] on div "Google Pay OR Add this card to my payment wallet Confirm and place order - $142…" at bounding box center [647, 172] width 374 height 206
click at [534, 199] on span "Add this card to my payment wallet" at bounding box center [562, 204] width 176 height 12
click at [472, 199] on input "Add this card to my payment wallet" at bounding box center [465, 203] width 11 height 11
checkbox input "false"
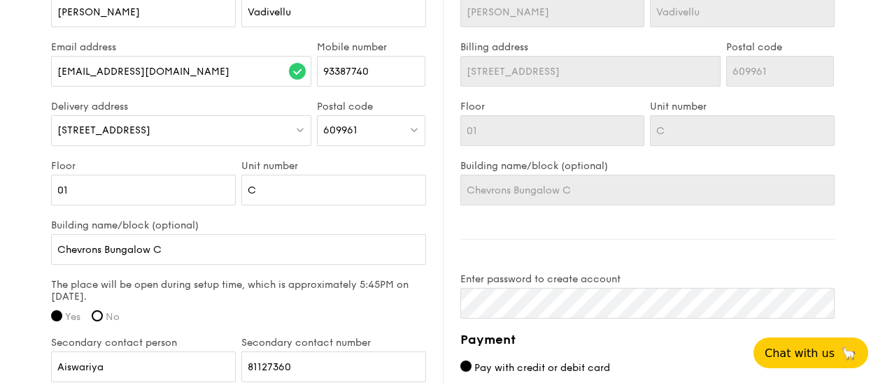
scroll to position [830, 0]
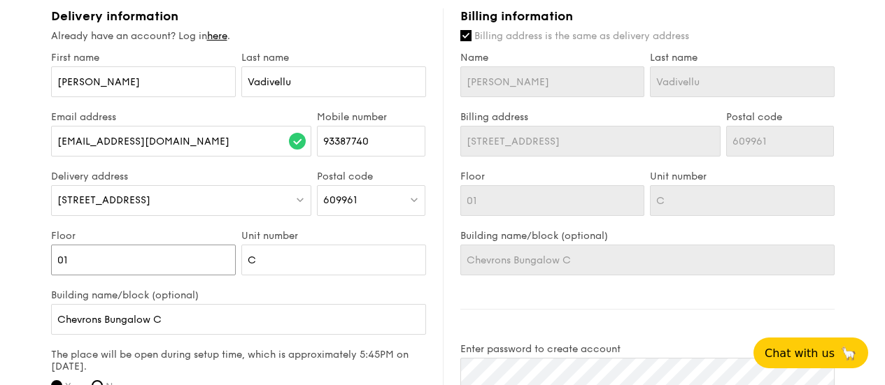
click at [161, 260] on input "01" at bounding box center [143, 260] width 185 height 31
type input "0"
type input "1"
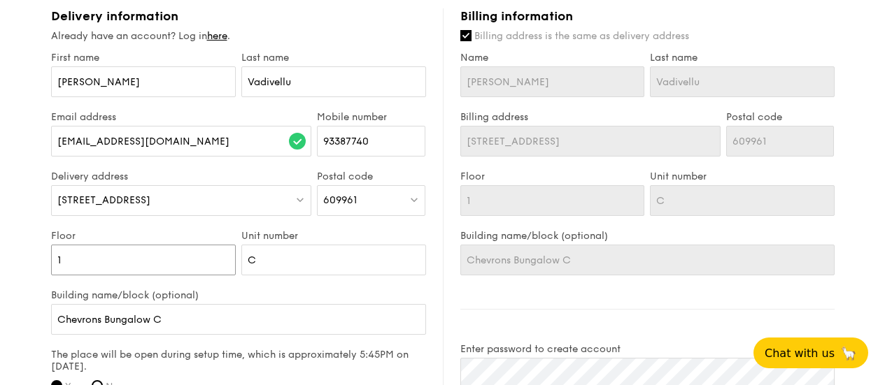
type input "1"
click at [274, 262] on input "C" at bounding box center [333, 260] width 185 height 31
type input "B"
type input "Bu"
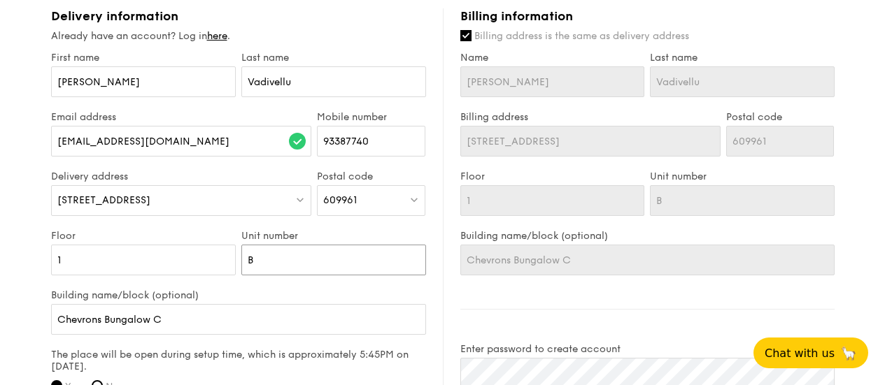
type input "Bu"
type input "Bun"
type input "Bung"
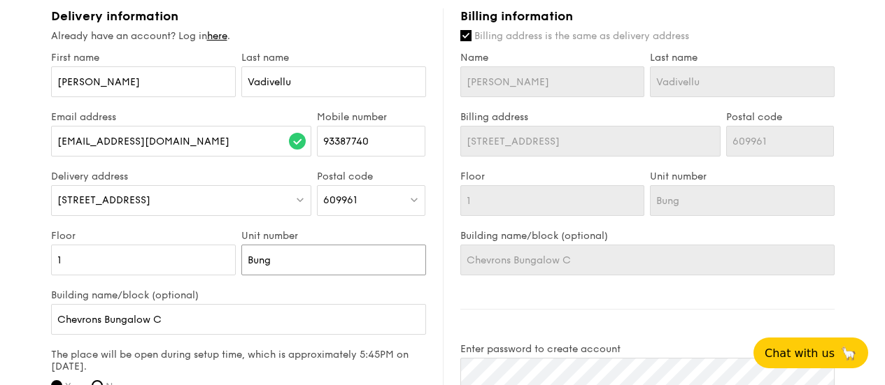
type input "Bunga"
type input "Bungal"
type input "Bungalo"
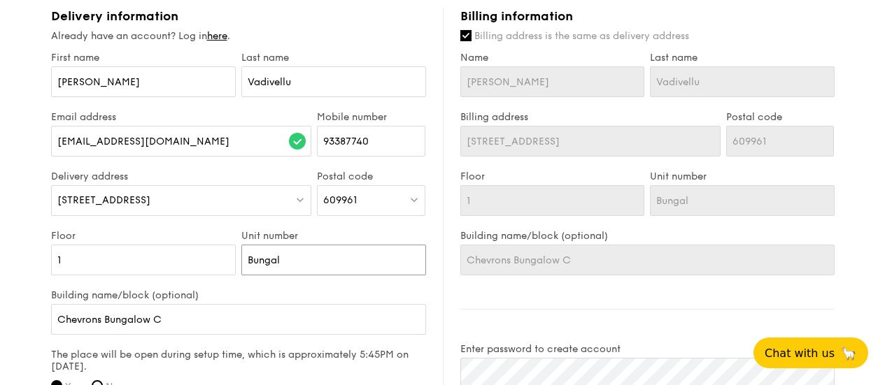
type input "Bungalo"
type input "Bungalow"
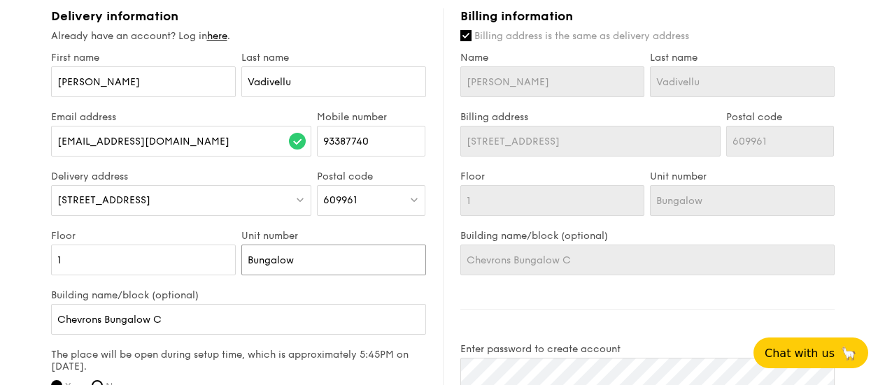
type input "Bungalow c"
type input "Bungalow"
type input "Bungalow C"
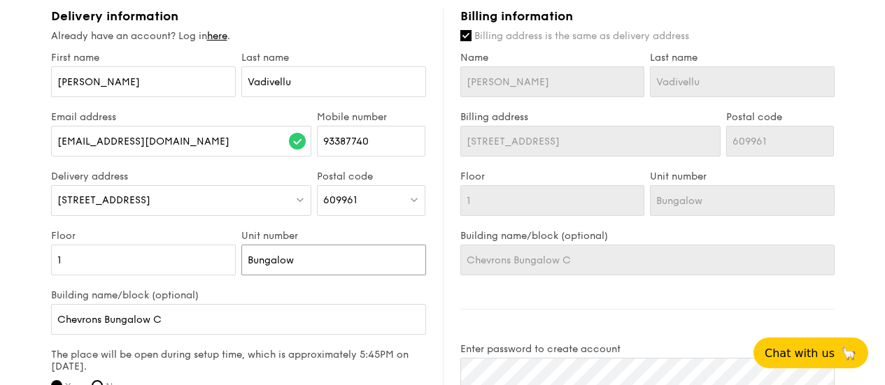
type input "Bungalow C"
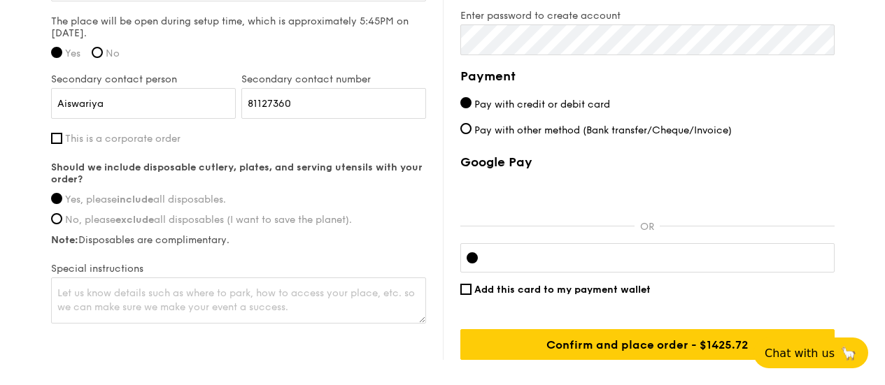
scroll to position [1180, 0]
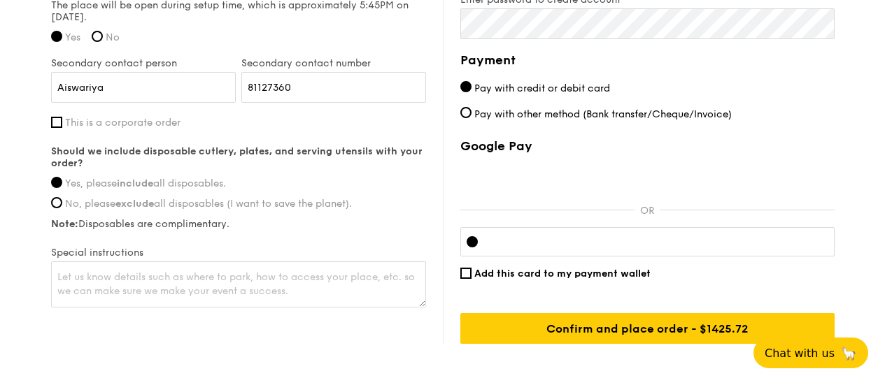
type input "Bungalow C"
click at [208, 281] on textarea at bounding box center [238, 285] width 375 height 46
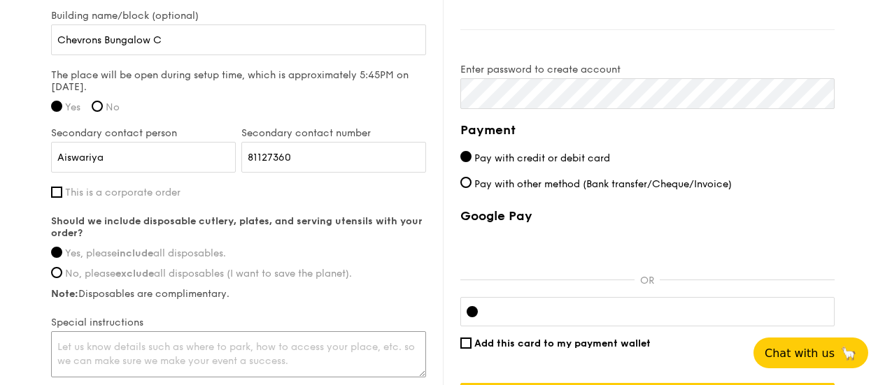
scroll to position [1250, 0]
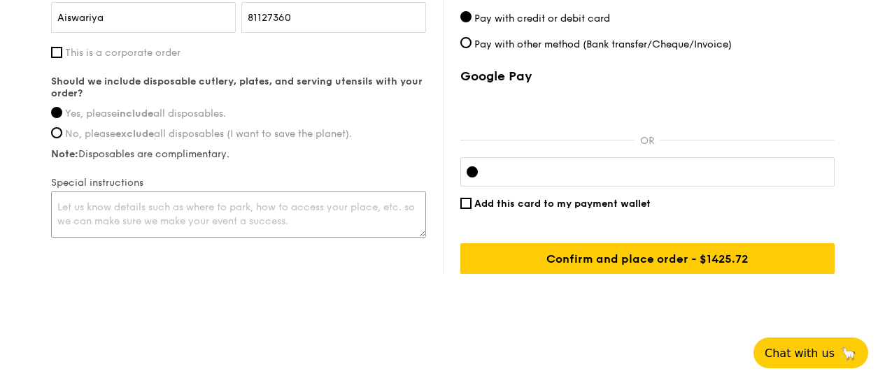
click at [230, 210] on textarea at bounding box center [238, 215] width 375 height 46
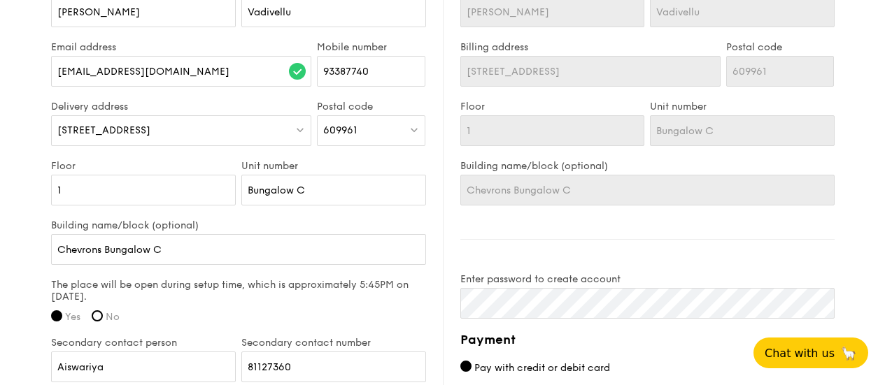
scroll to position [1040, 0]
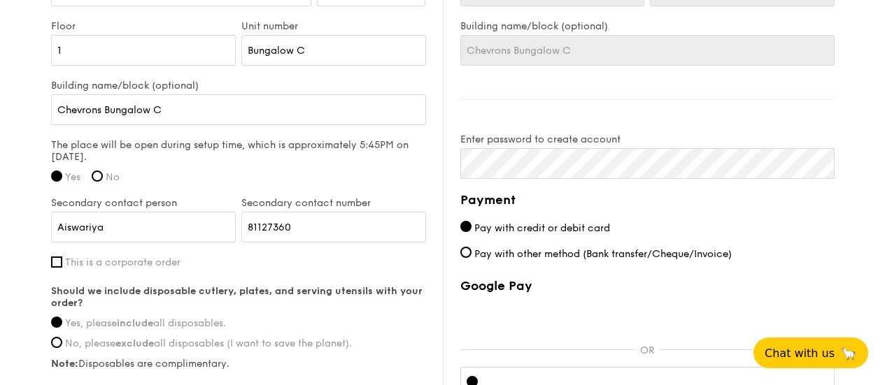
type textarea "Request to extend the Teardown by 1 Hour"
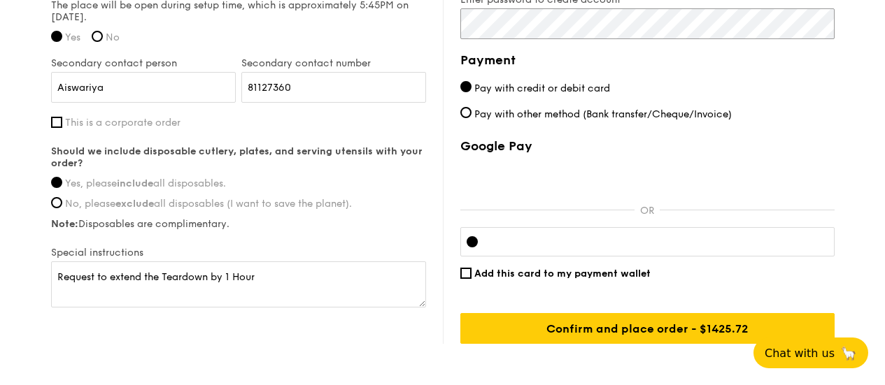
scroll to position [1250, 0]
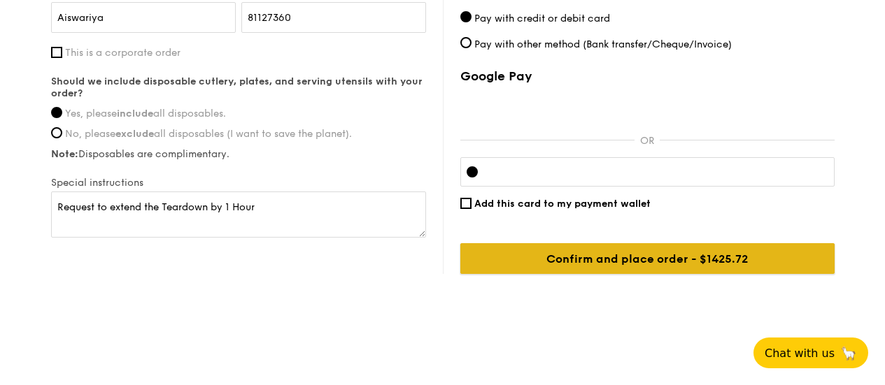
click at [574, 267] on input "Confirm and place order - $1425.72" at bounding box center [647, 258] width 374 height 31
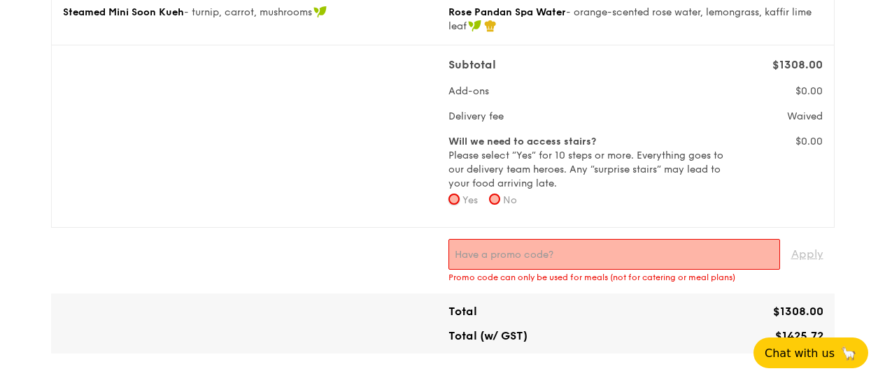
scroll to position [400, 0]
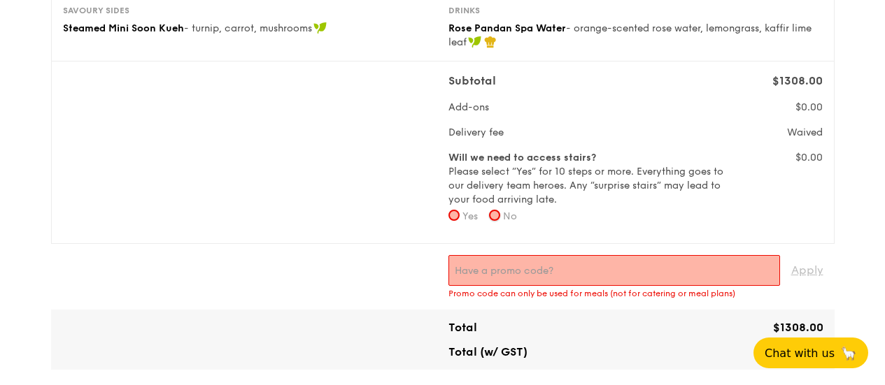
click at [500, 212] on input "No" at bounding box center [494, 215] width 11 height 11
radio input "true"
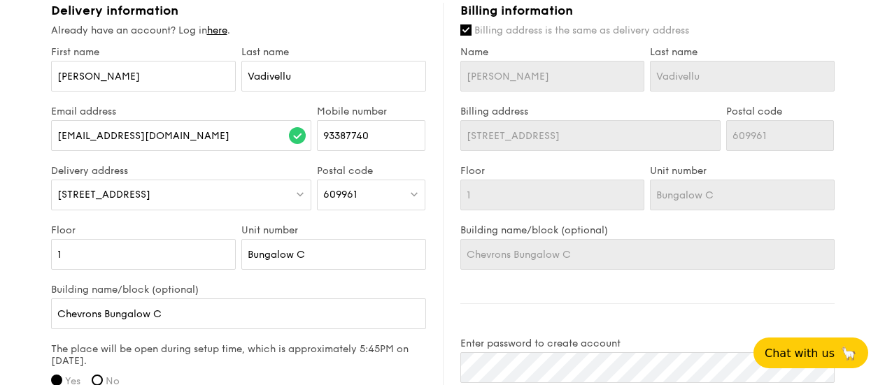
scroll to position [750, 0]
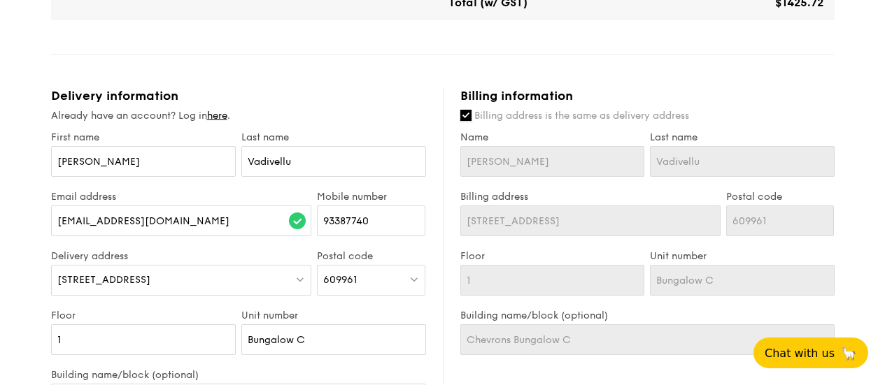
click at [467, 120] on input "Billing address is the same as delivery address" at bounding box center [465, 115] width 11 height 11
checkbox input "false"
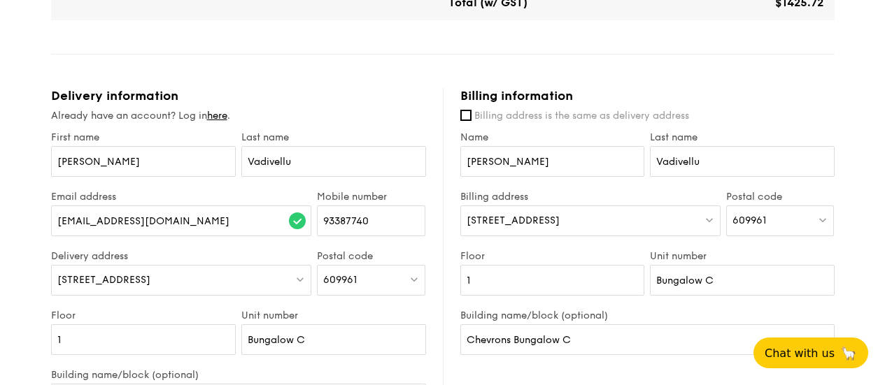
click at [568, 217] on div "[STREET_ADDRESS]" at bounding box center [590, 221] width 260 height 31
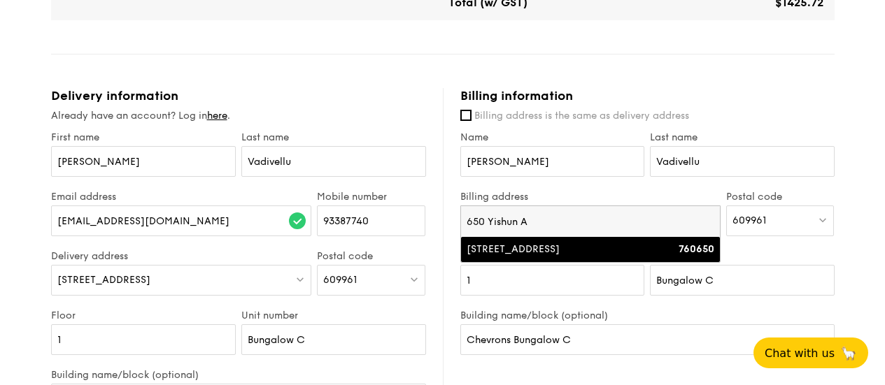
type input "650 Yishun A"
click at [584, 257] on li "[STREET_ADDRESS] 760650" at bounding box center [590, 249] width 259 height 25
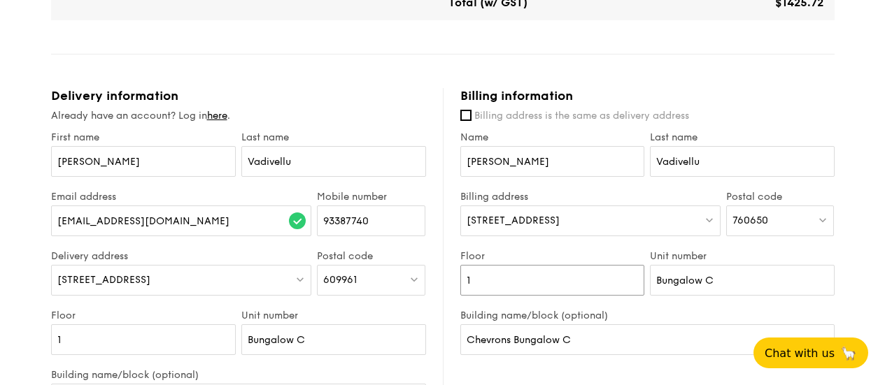
click at [589, 274] on input "1" at bounding box center [552, 280] width 185 height 31
type input "01"
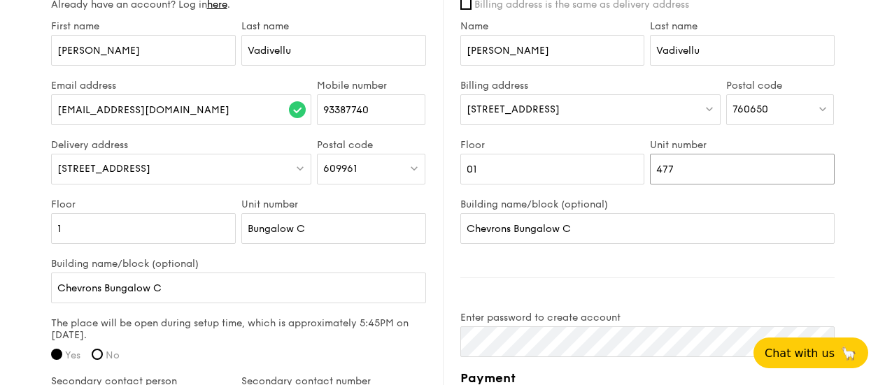
scroll to position [890, 0]
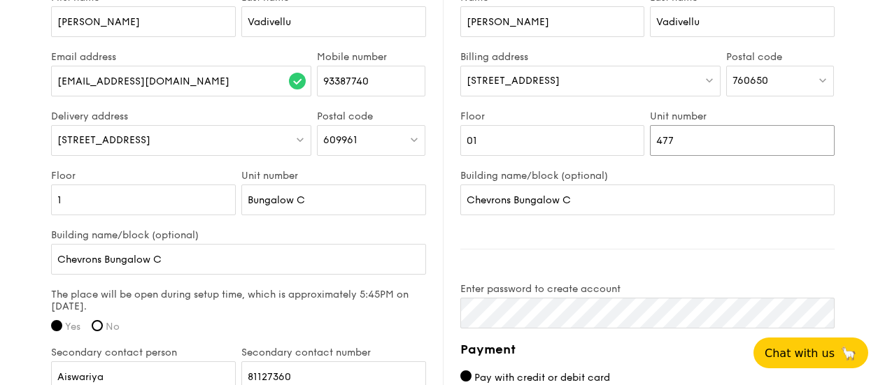
type input "477"
drag, startPoint x: 587, startPoint y: 203, endPoint x: 462, endPoint y: 208, distance: 124.7
click at [462, 208] on input "Chevrons Bungalow C" at bounding box center [647, 200] width 374 height 31
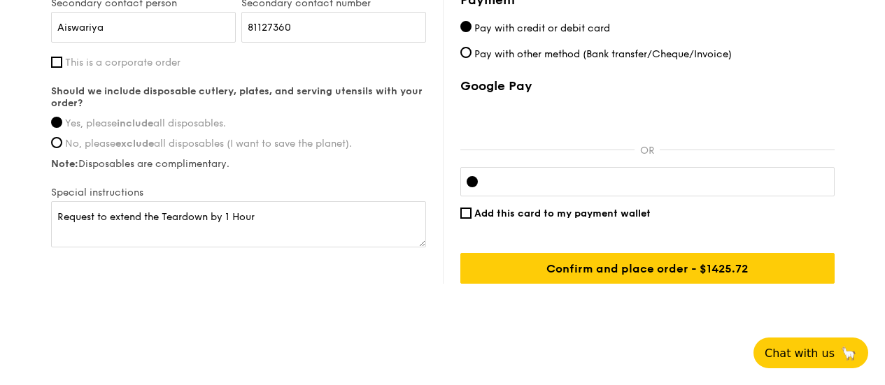
scroll to position [1240, 0]
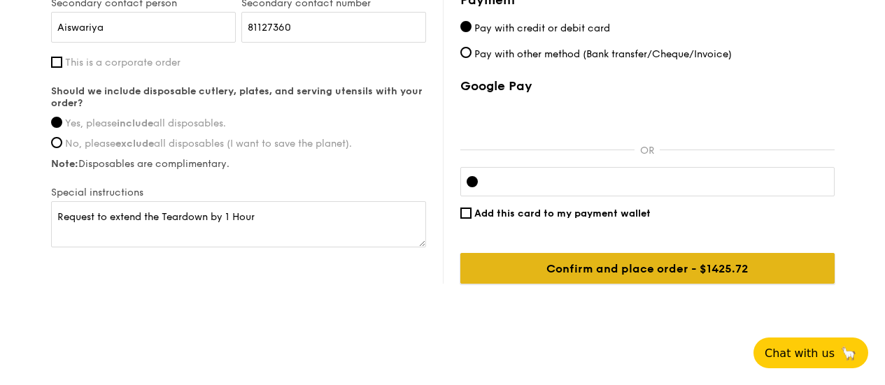
click at [634, 267] on input "Confirm and place order - $1425.72" at bounding box center [647, 268] width 374 height 31
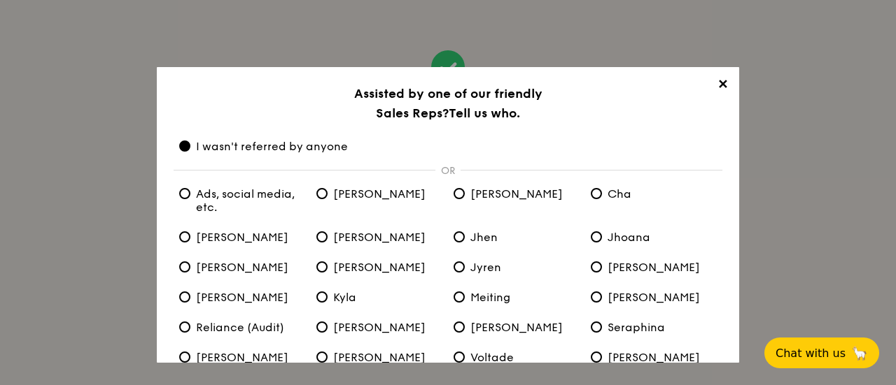
scroll to position [70, 0]
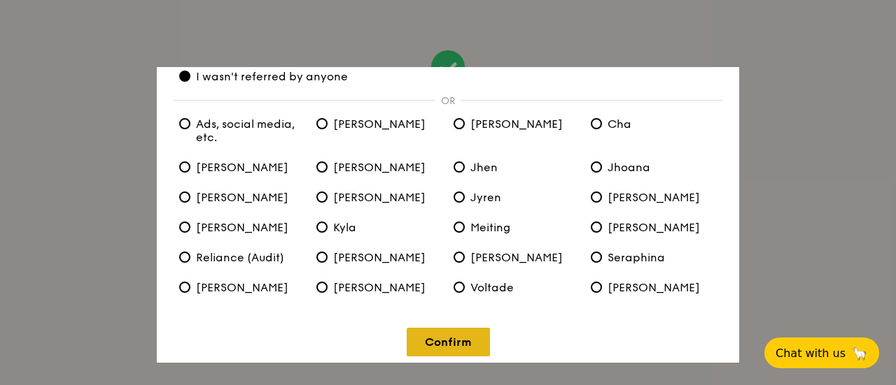
click at [481, 337] on link "Confirm" at bounding box center [447, 342] width 83 height 29
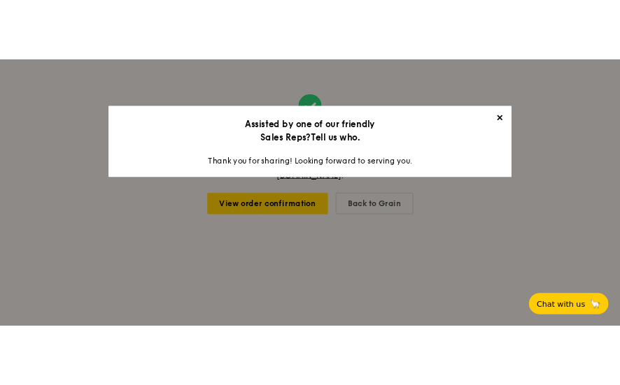
scroll to position [0, 0]
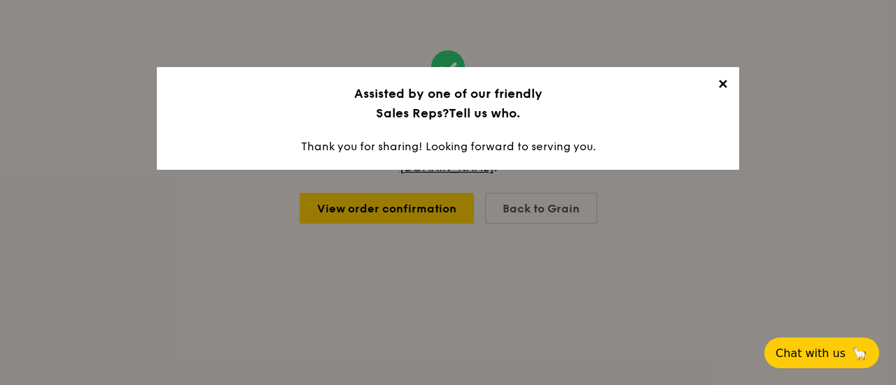
click at [721, 85] on span "✕" at bounding box center [722, 87] width 20 height 20
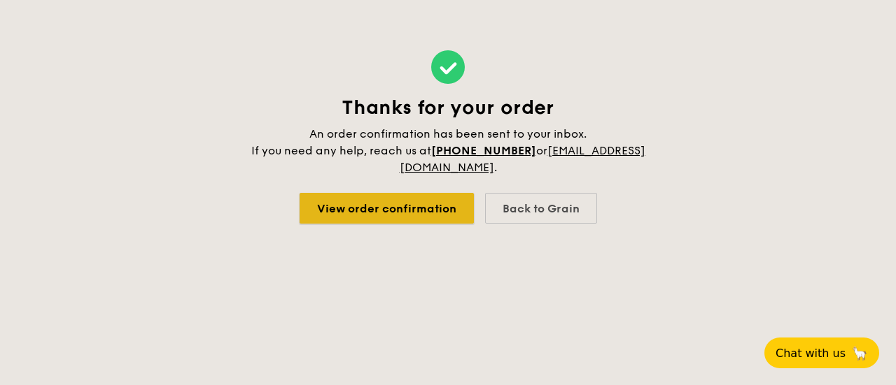
click at [432, 205] on link "View order confirmation" at bounding box center [386, 208] width 174 height 31
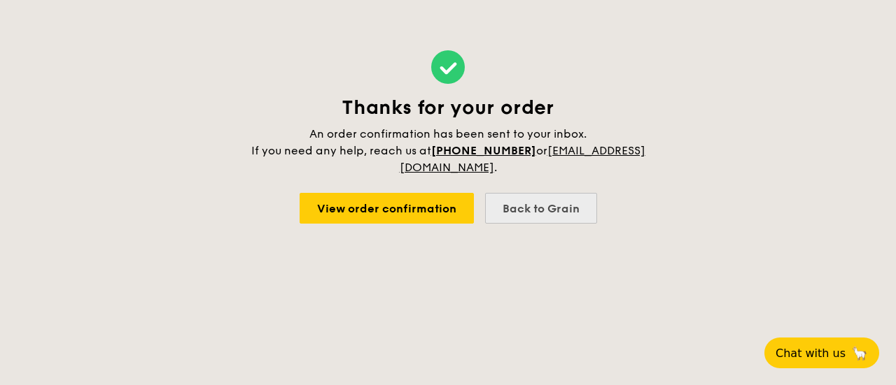
click at [511, 204] on div "Back to Grain" at bounding box center [541, 208] width 112 height 31
